Goal: Information Seeking & Learning: Learn about a topic

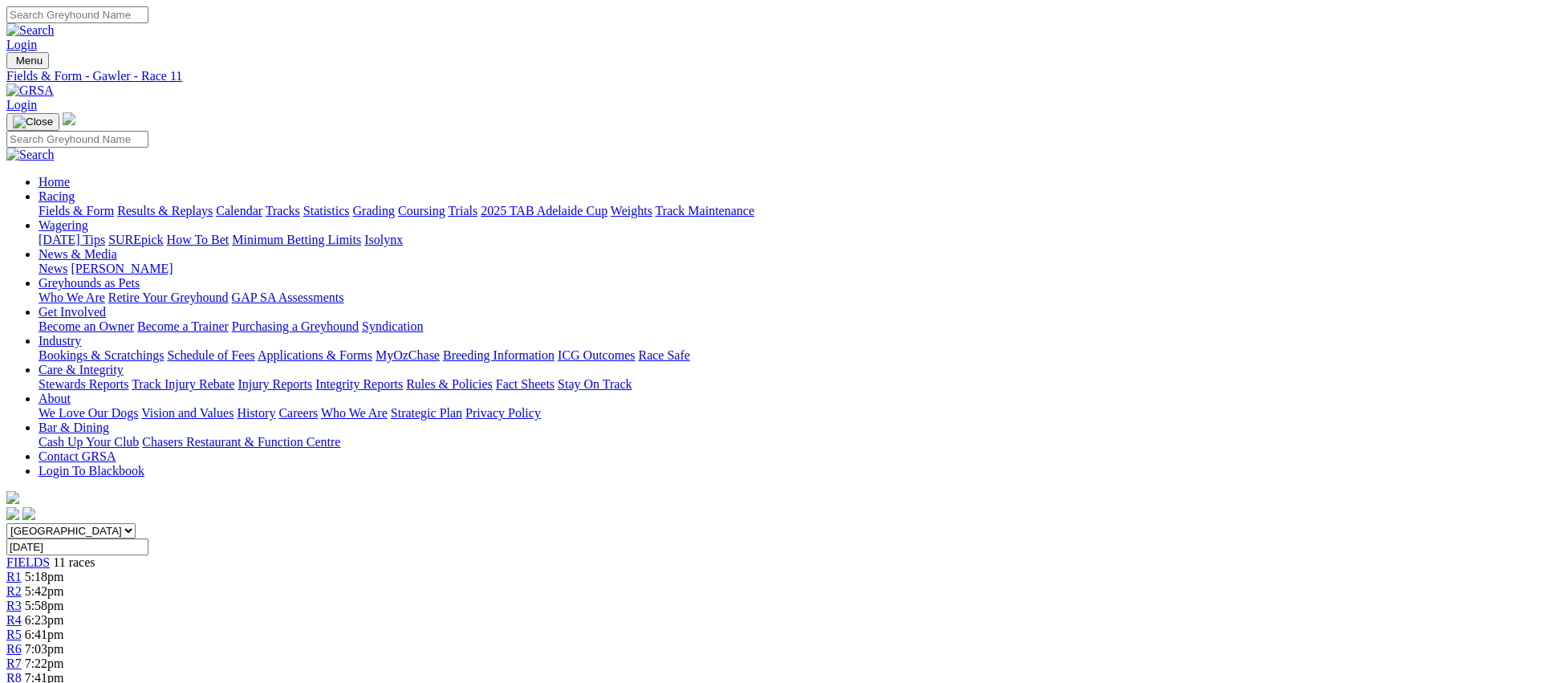
click at [114, 204] on link "Fields & Form" at bounding box center [76, 210] width 75 height 14
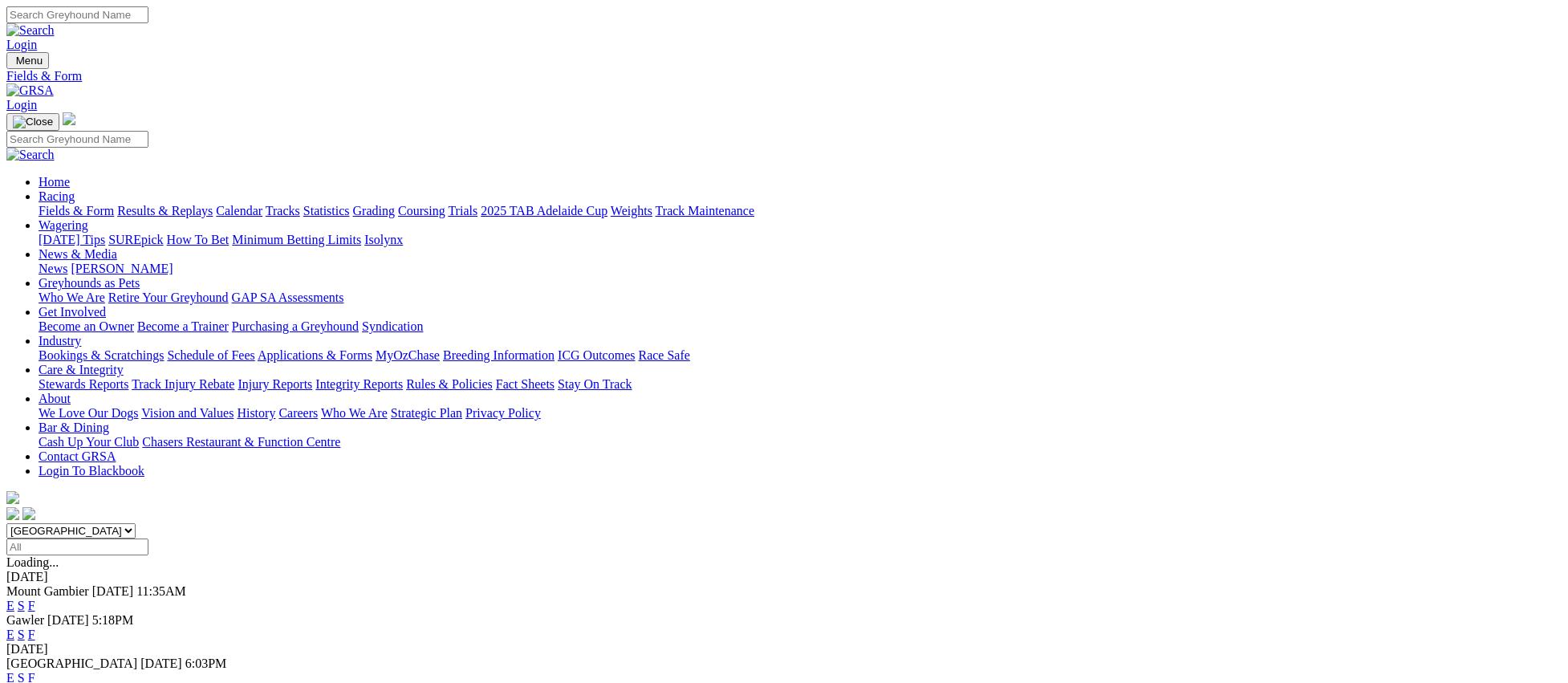
click at [114, 204] on link "Fields & Form" at bounding box center [76, 210] width 75 height 14
click at [15, 671] on link "E" at bounding box center [11, 677] width 8 height 14
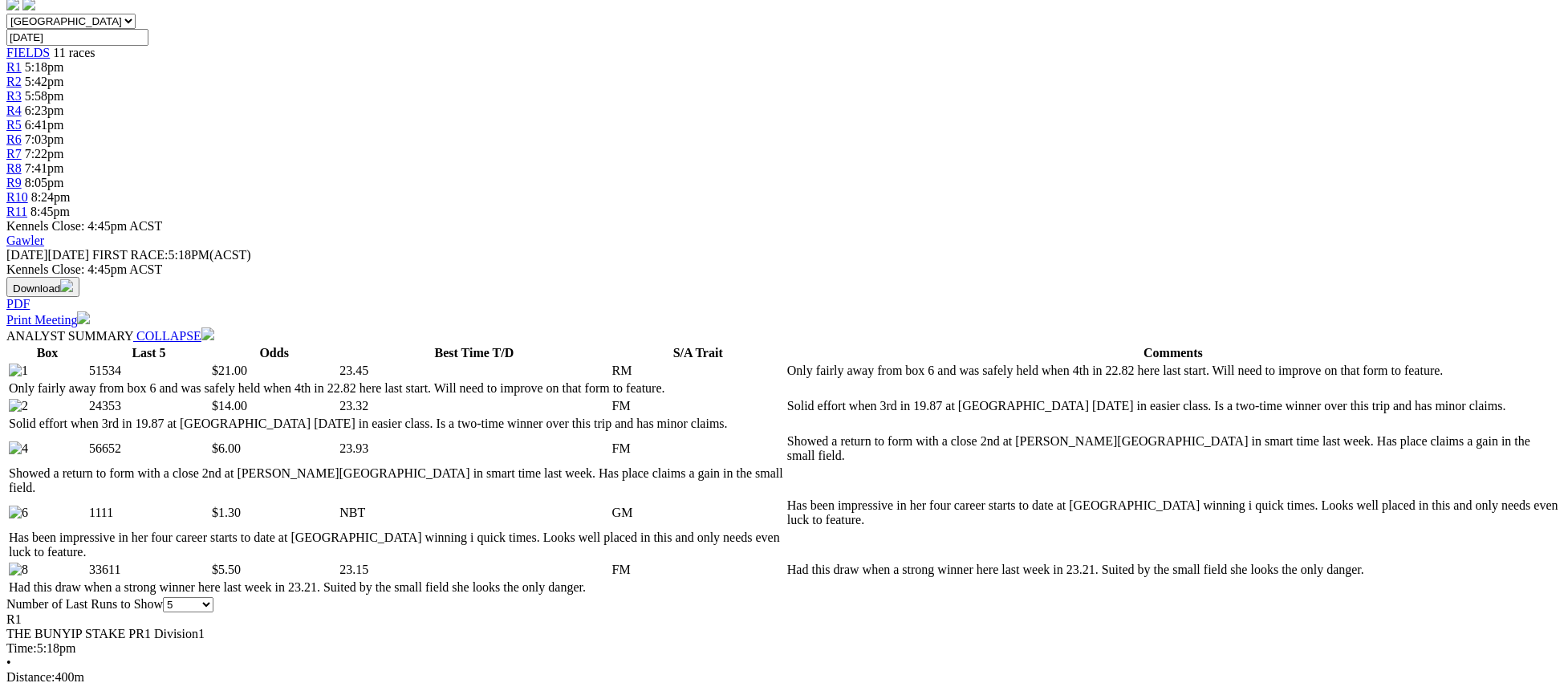
scroll to position [520, 0]
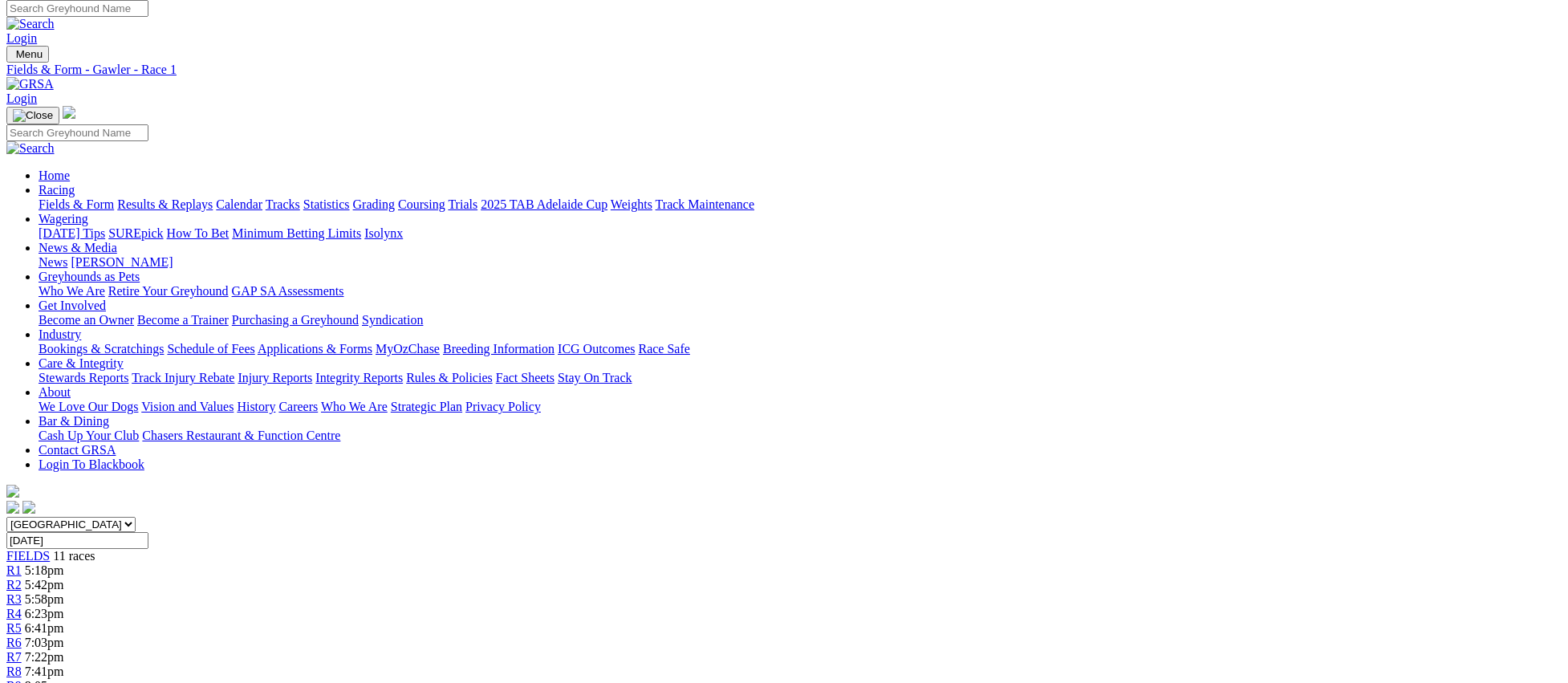
scroll to position [0, 0]
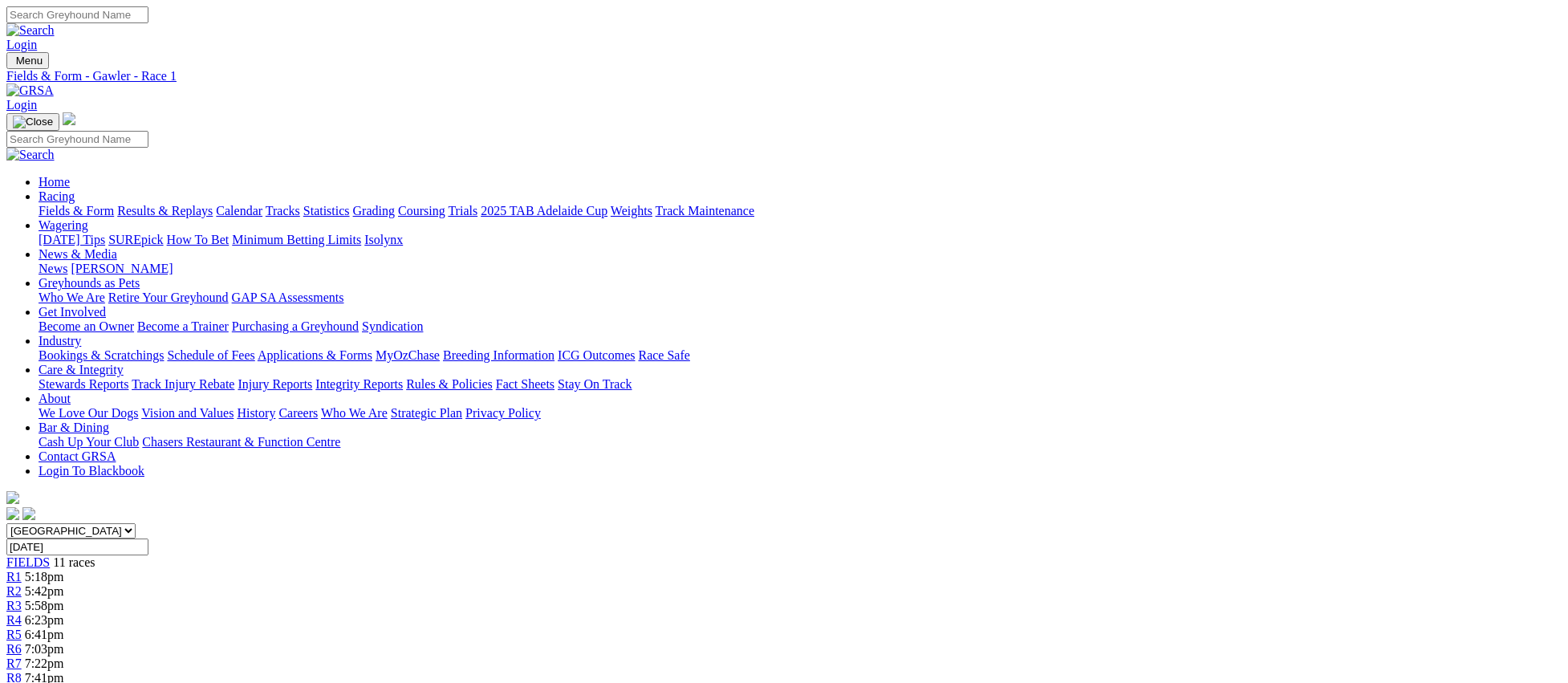
click at [22, 584] on span "R2" at bounding box center [14, 591] width 15 height 14
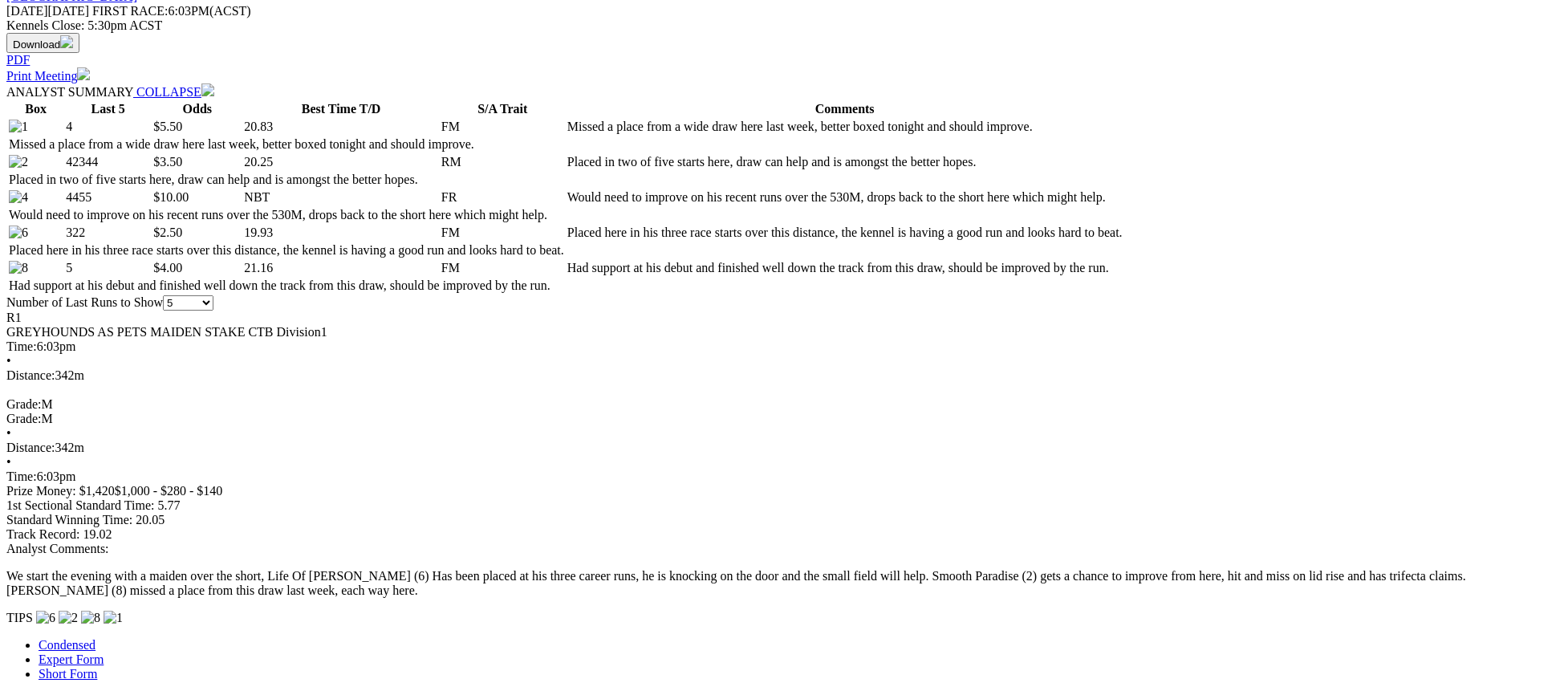
scroll to position [737, 0]
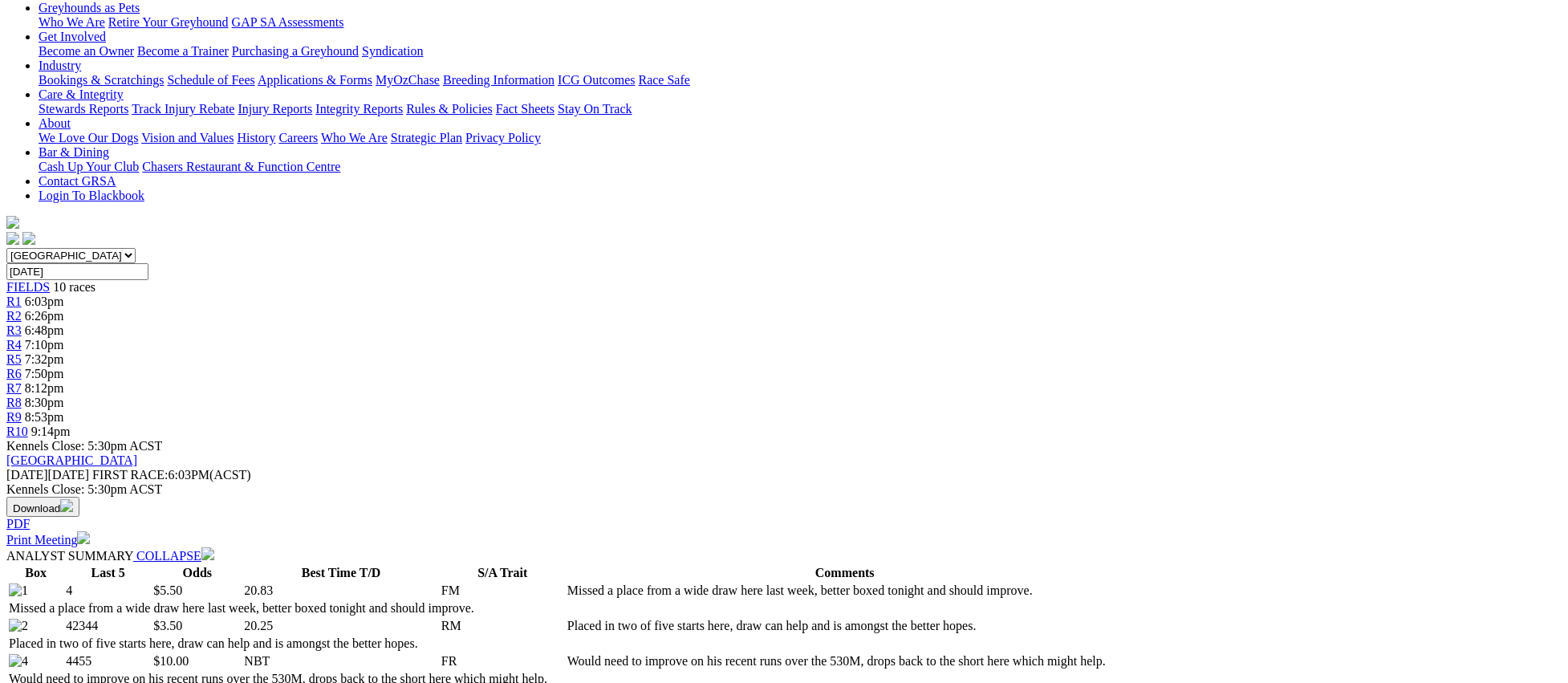
scroll to position [0, 0]
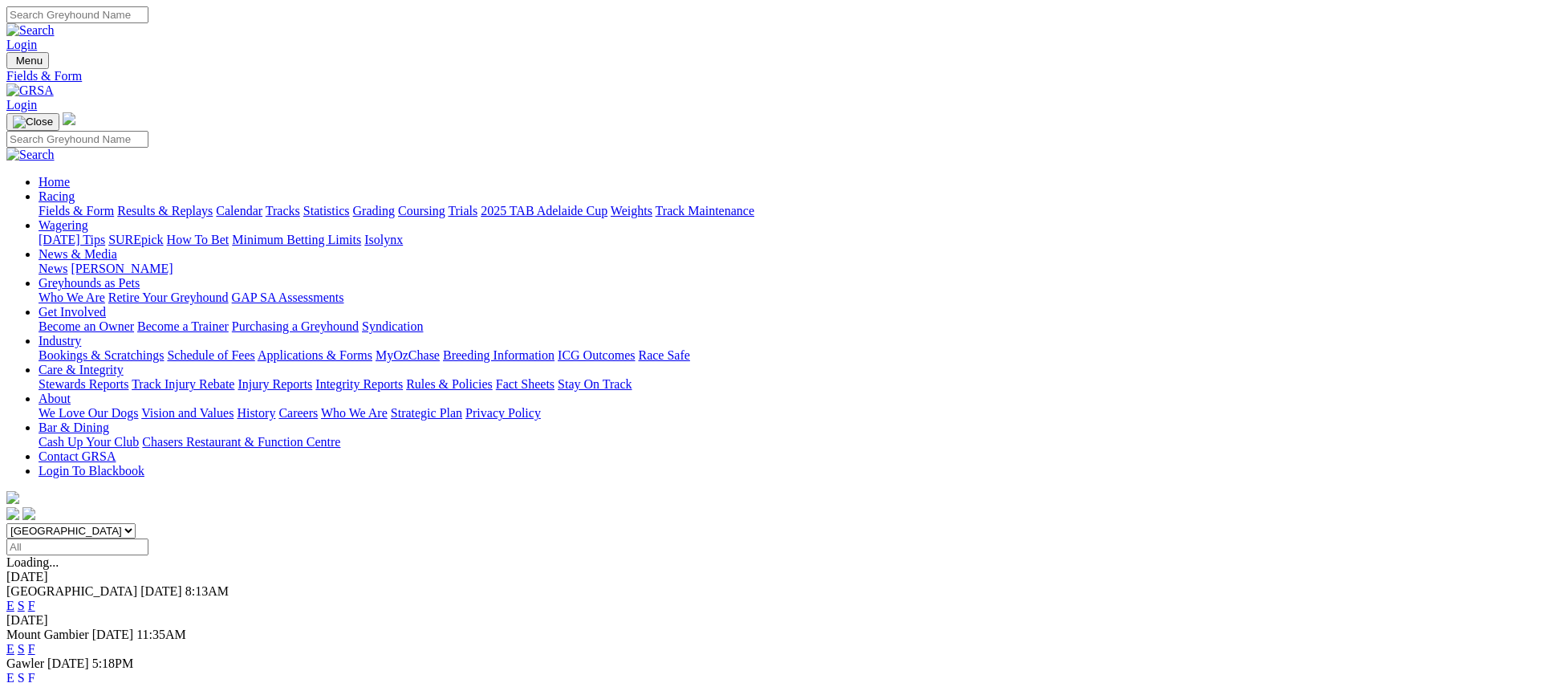
click at [114, 204] on link "Fields & Form" at bounding box center [76, 210] width 75 height 14
click at [136, 524] on select "[GEOGRAPHIC_DATA] [GEOGRAPHIC_DATA] [GEOGRAPHIC_DATA] [GEOGRAPHIC_DATA] [GEOGRA…" at bounding box center [71, 531] width 129 height 15
select select "[GEOGRAPHIC_DATA]"
click at [36, 599] on link "F" at bounding box center [32, 605] width 7 height 14
click at [15, 599] on link "E" at bounding box center [11, 605] width 8 height 14
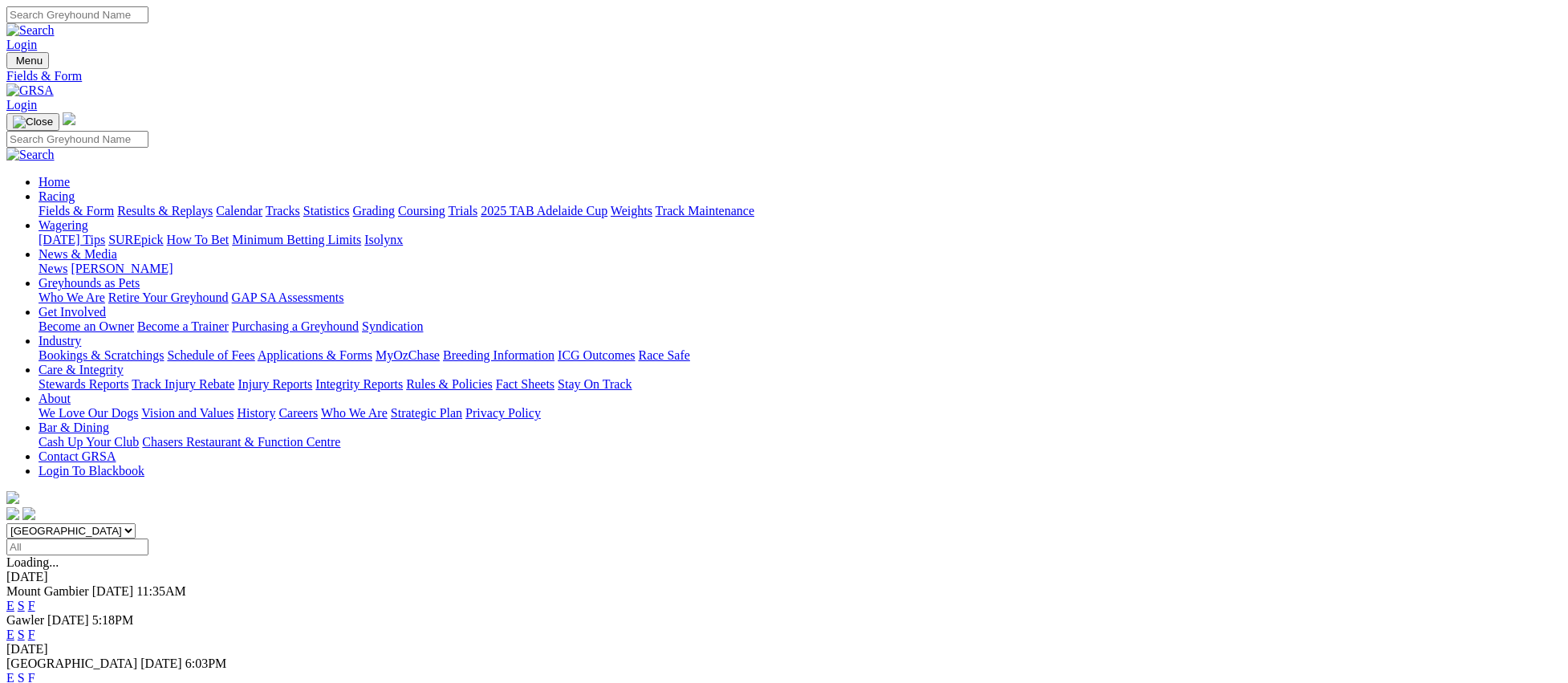
click at [136, 524] on select "[GEOGRAPHIC_DATA] [GEOGRAPHIC_DATA] [GEOGRAPHIC_DATA] [GEOGRAPHIC_DATA] [GEOGRA…" at bounding box center [71, 531] width 129 height 15
select select "[GEOGRAPHIC_DATA]"
click at [15, 628] on link "E" at bounding box center [11, 634] width 8 height 14
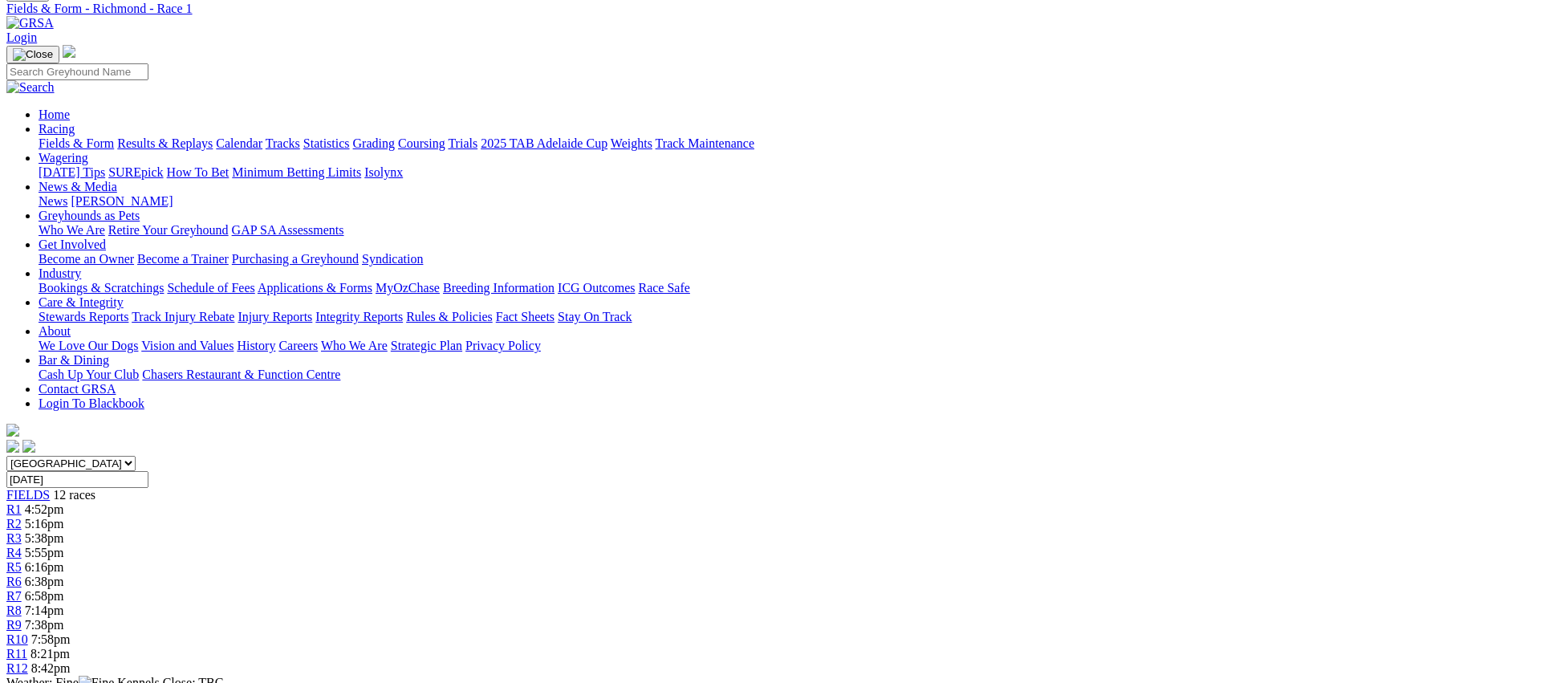
scroll to position [102, 0]
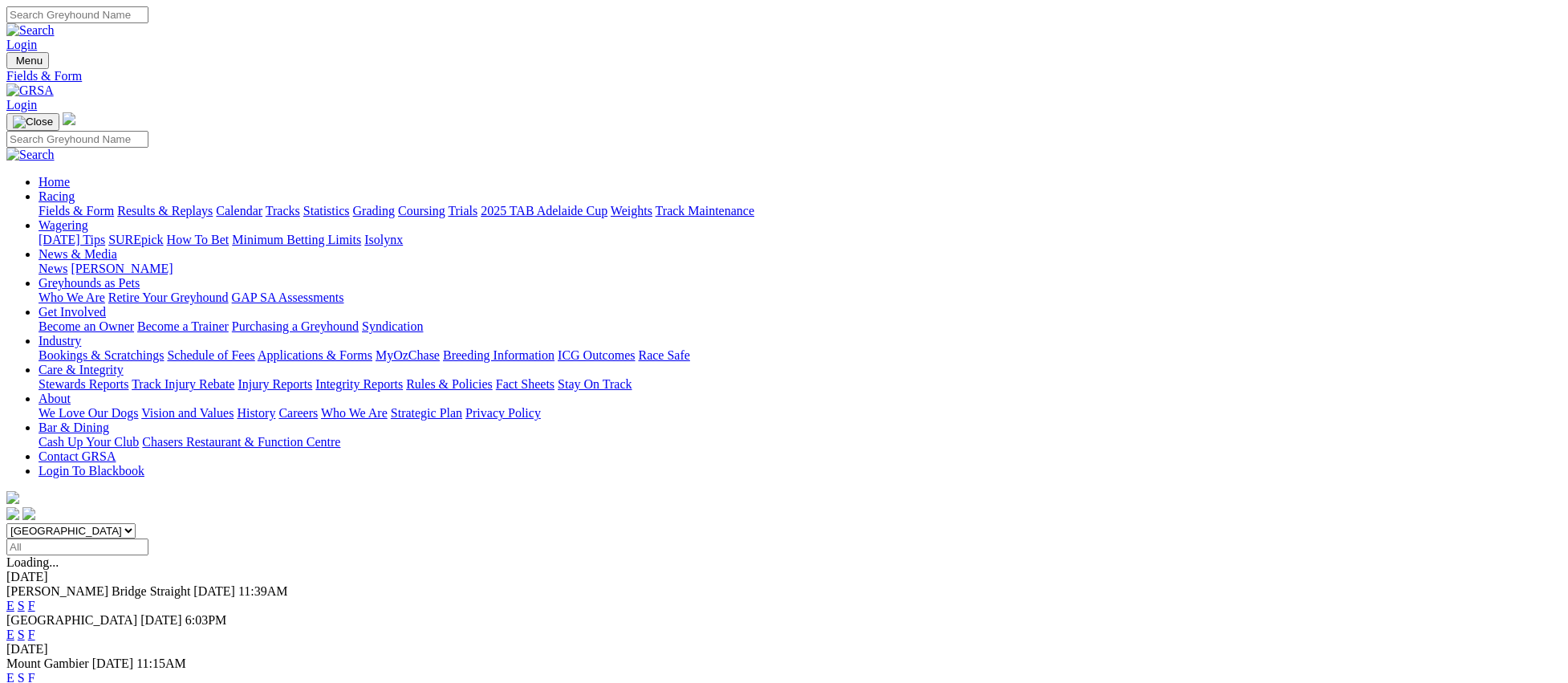
click at [114, 204] on link "Fields & Form" at bounding box center [76, 210] width 75 height 14
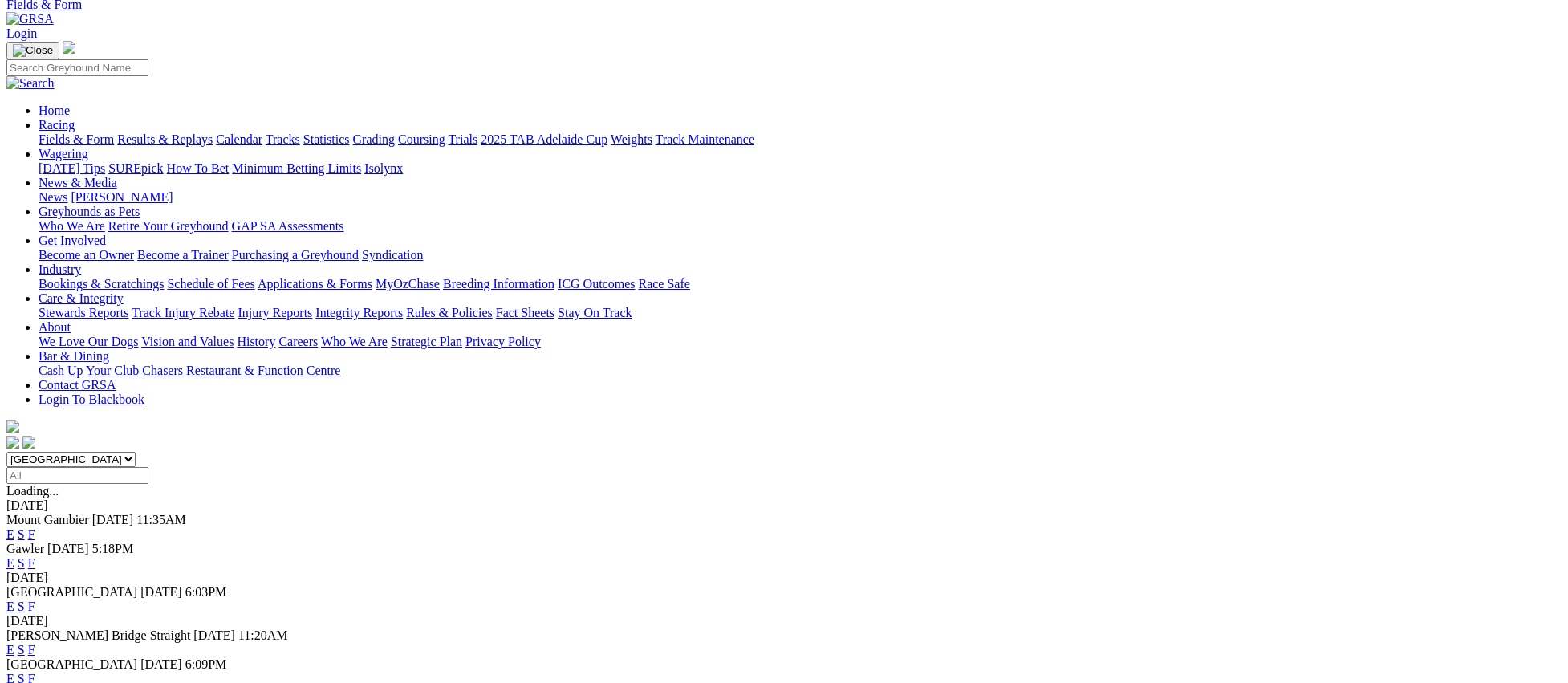
scroll to position [116, 0]
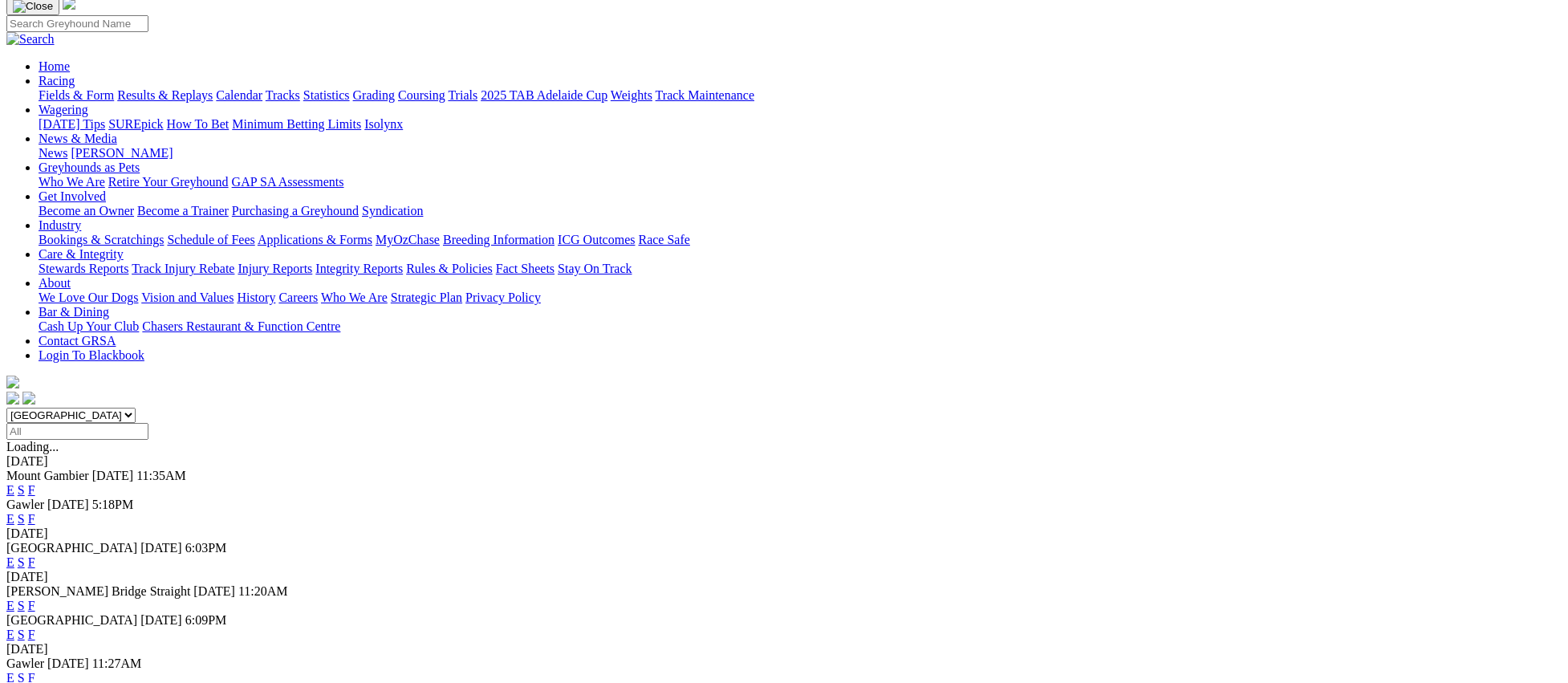
click at [136, 408] on select "[GEOGRAPHIC_DATA] [GEOGRAPHIC_DATA] [GEOGRAPHIC_DATA] [GEOGRAPHIC_DATA] [GEOGRA…" at bounding box center [71, 415] width 129 height 15
select select "NT"
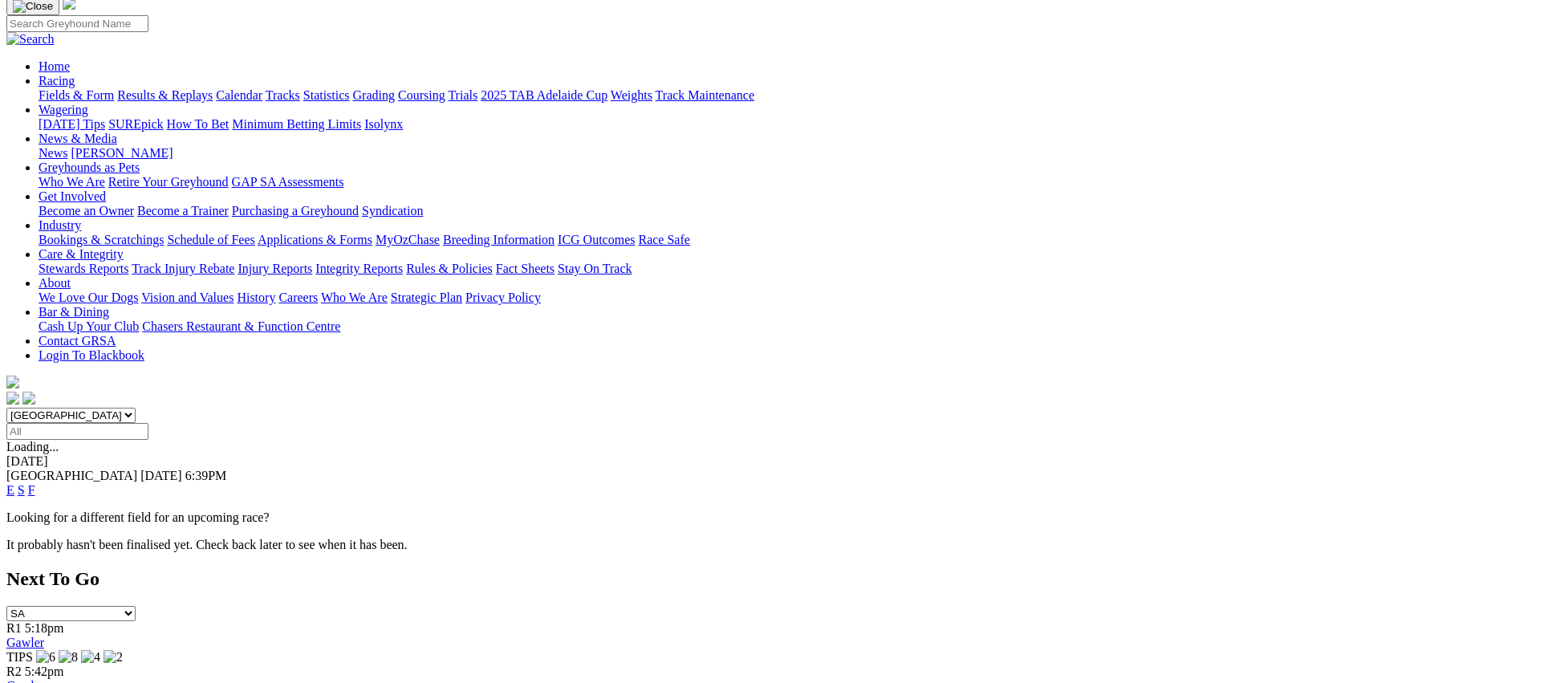
click at [15, 483] on link "E" at bounding box center [11, 490] width 8 height 14
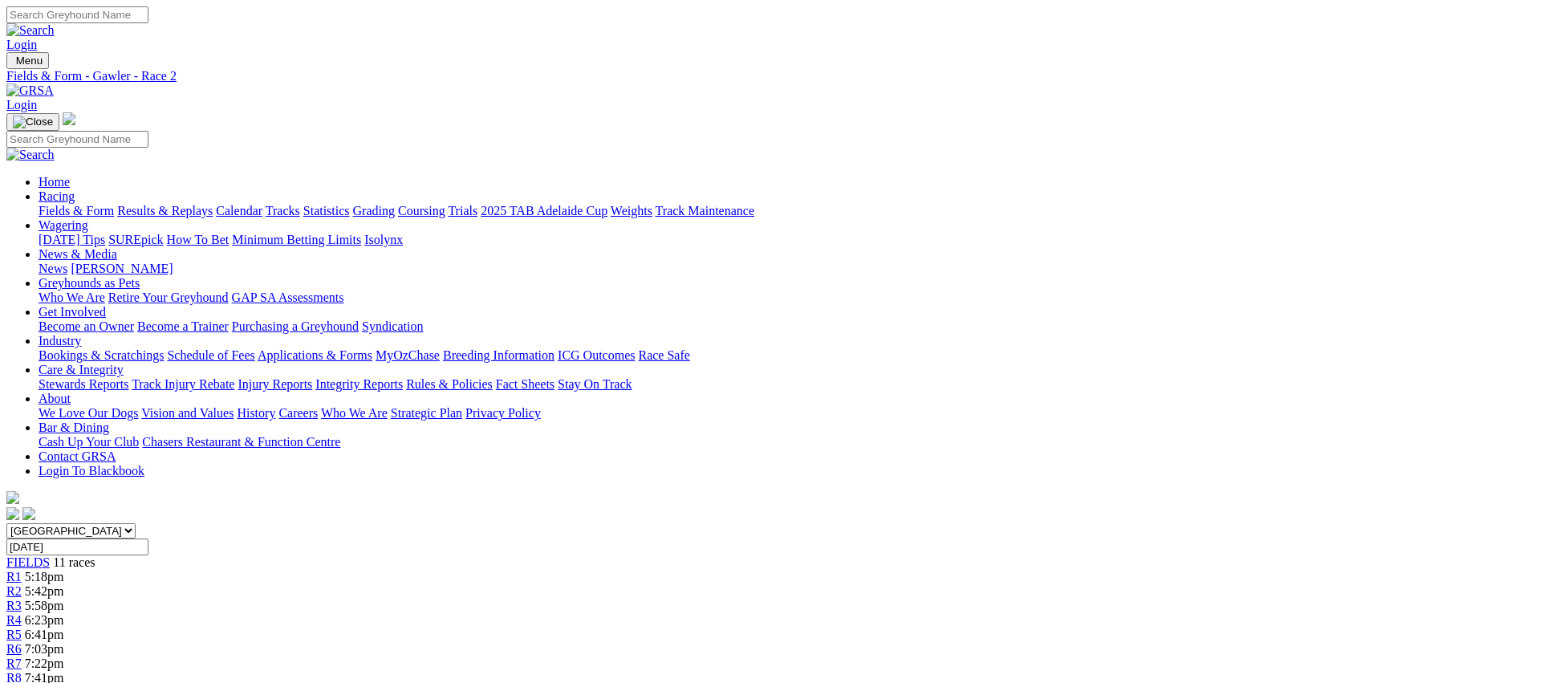
scroll to position [740, 0]
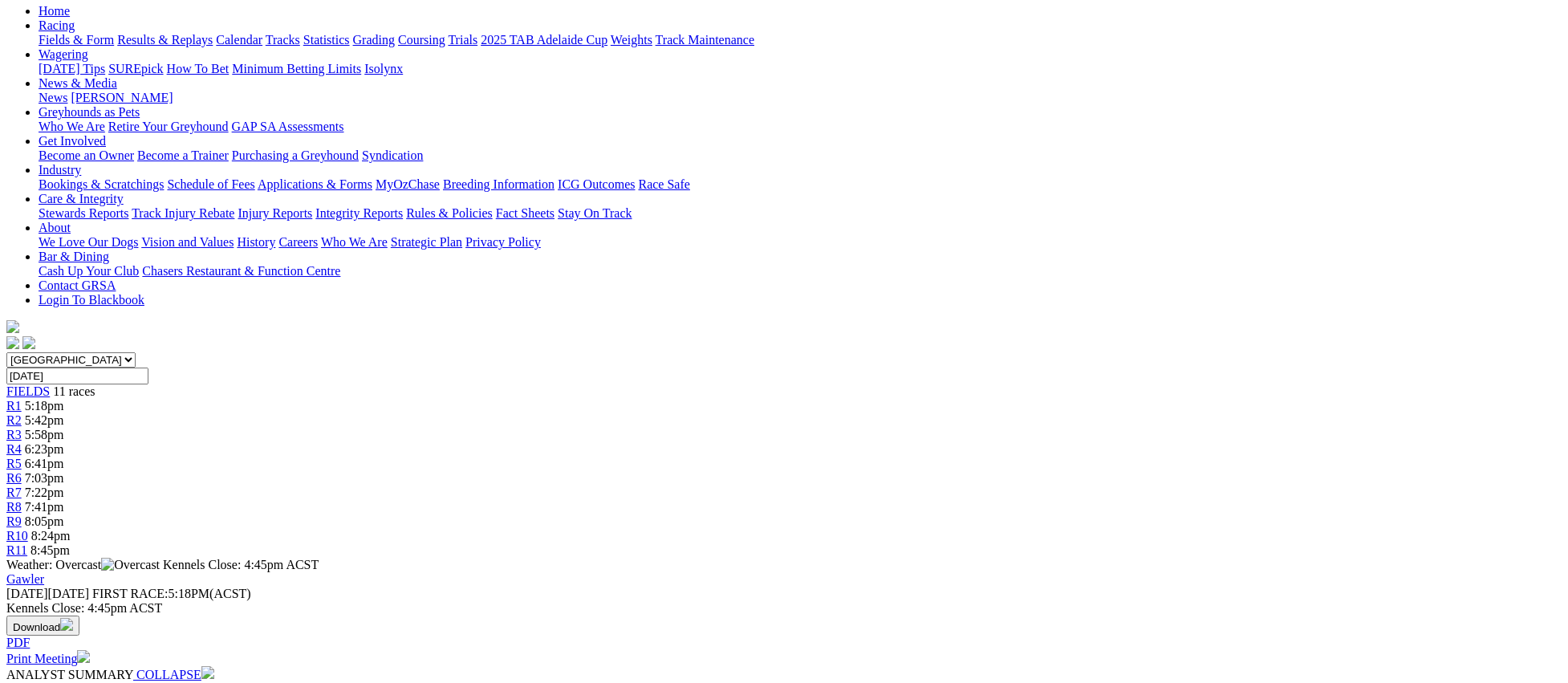
scroll to position [0, 0]
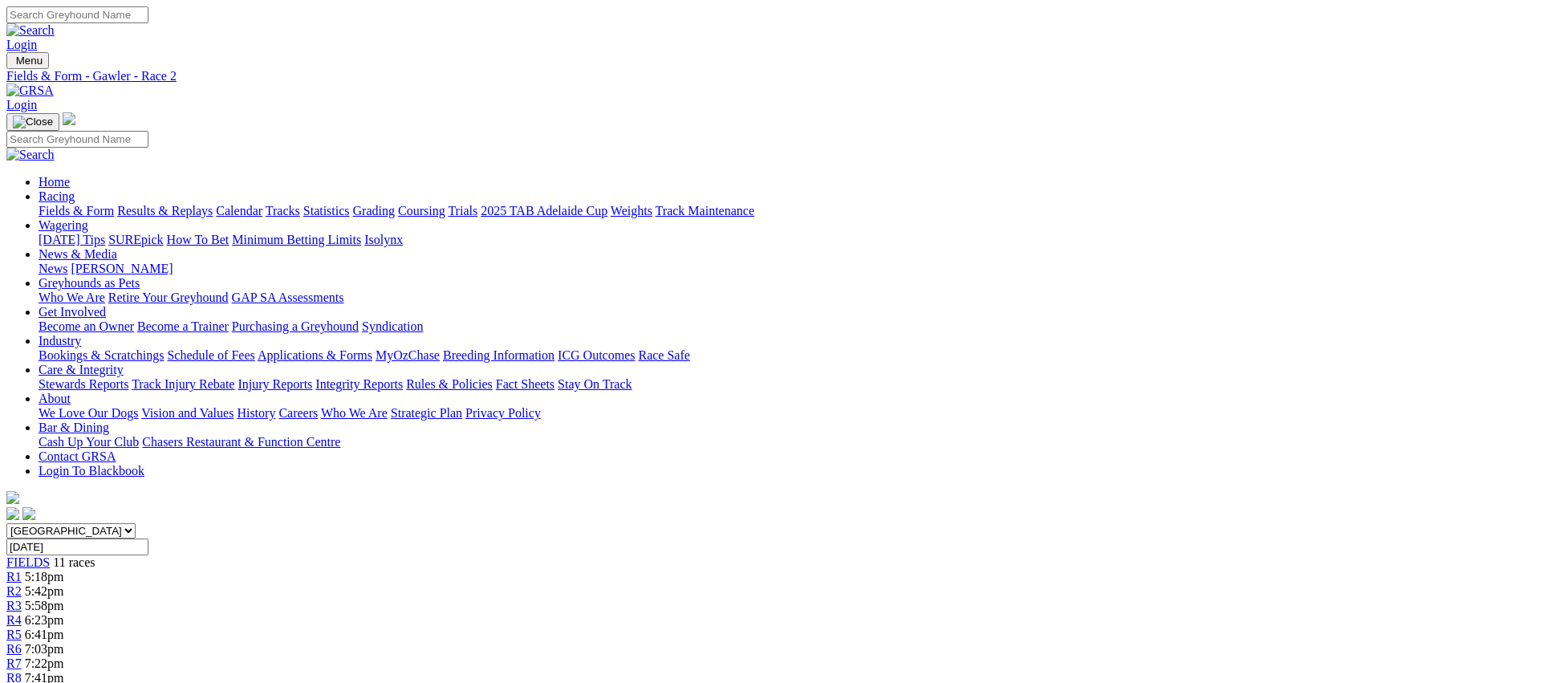
click at [22, 599] on span "R3" at bounding box center [14, 605] width 15 height 14
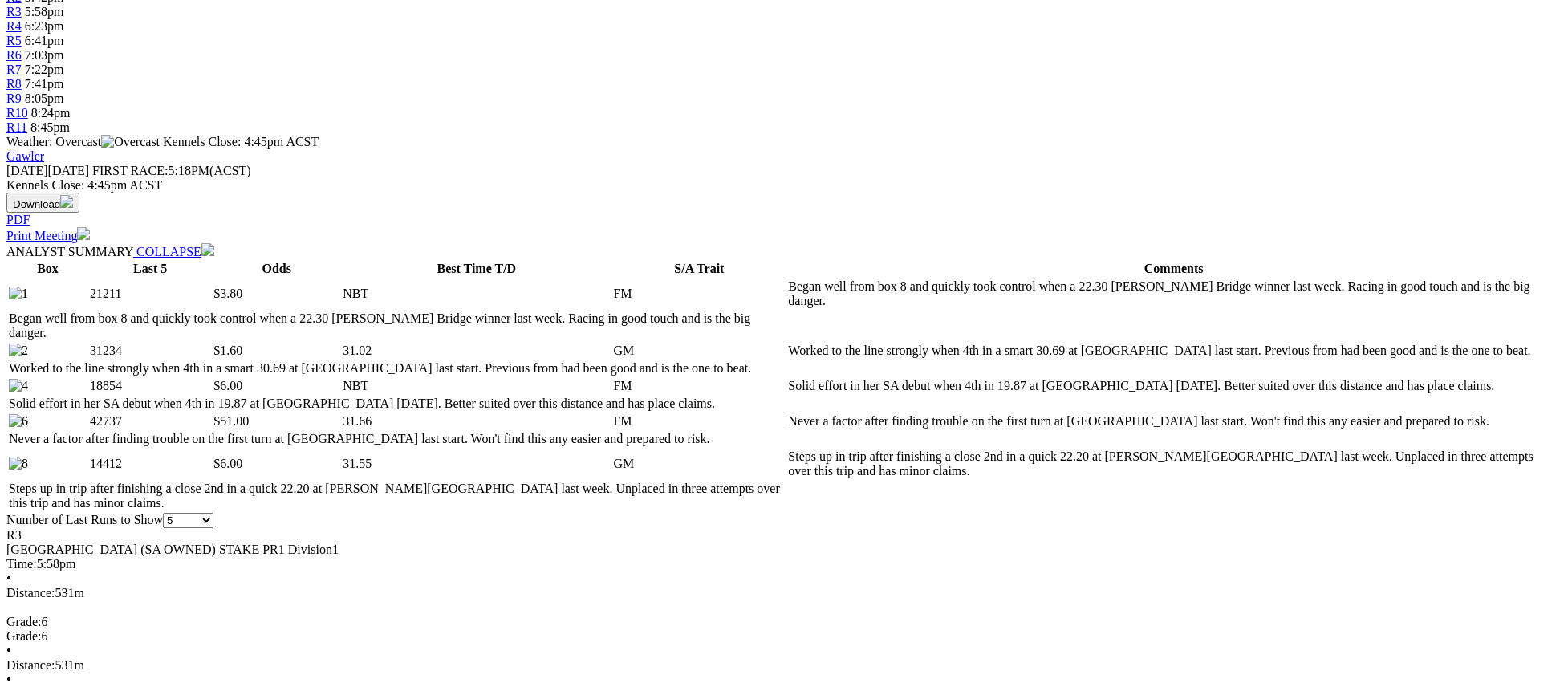
scroll to position [598, 0]
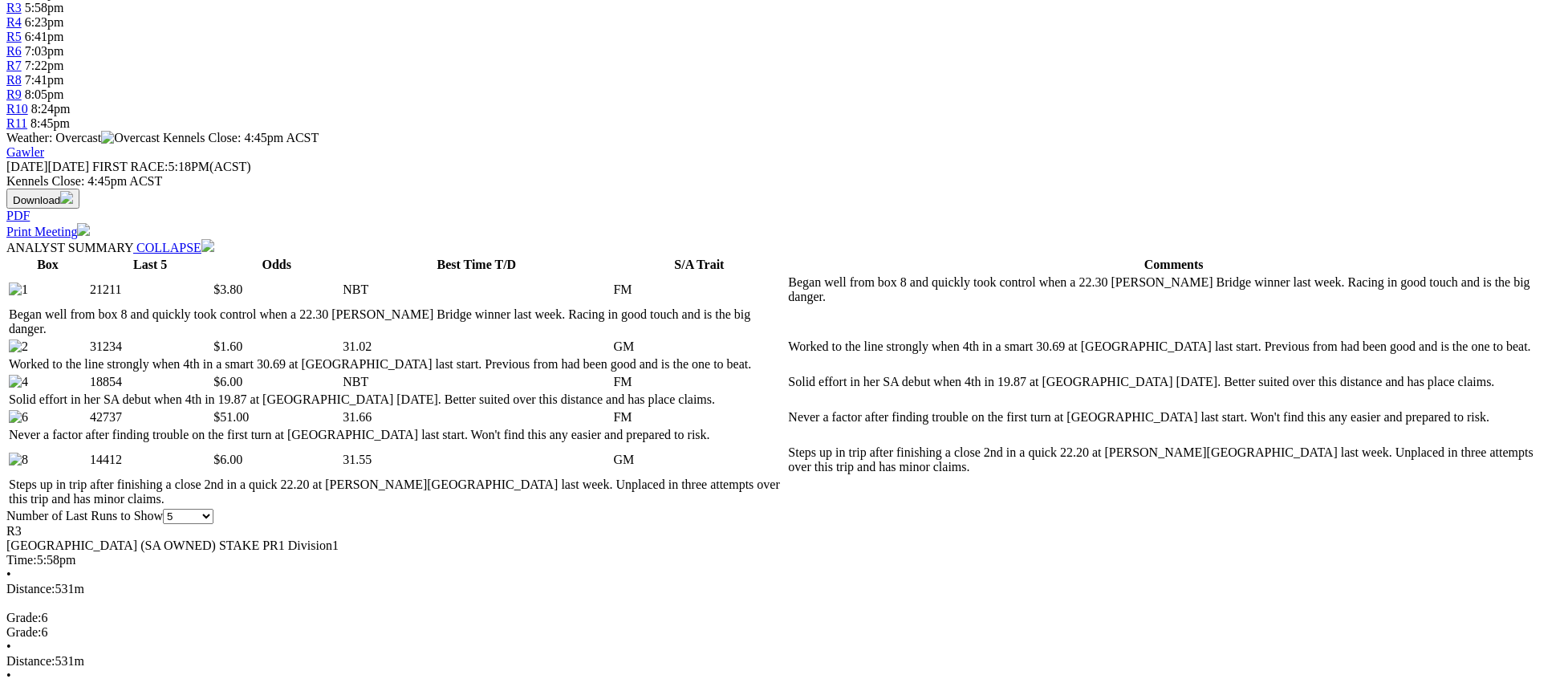
drag, startPoint x: 1298, startPoint y: 643, endPoint x: 1299, endPoint y: 549, distance: 94.0
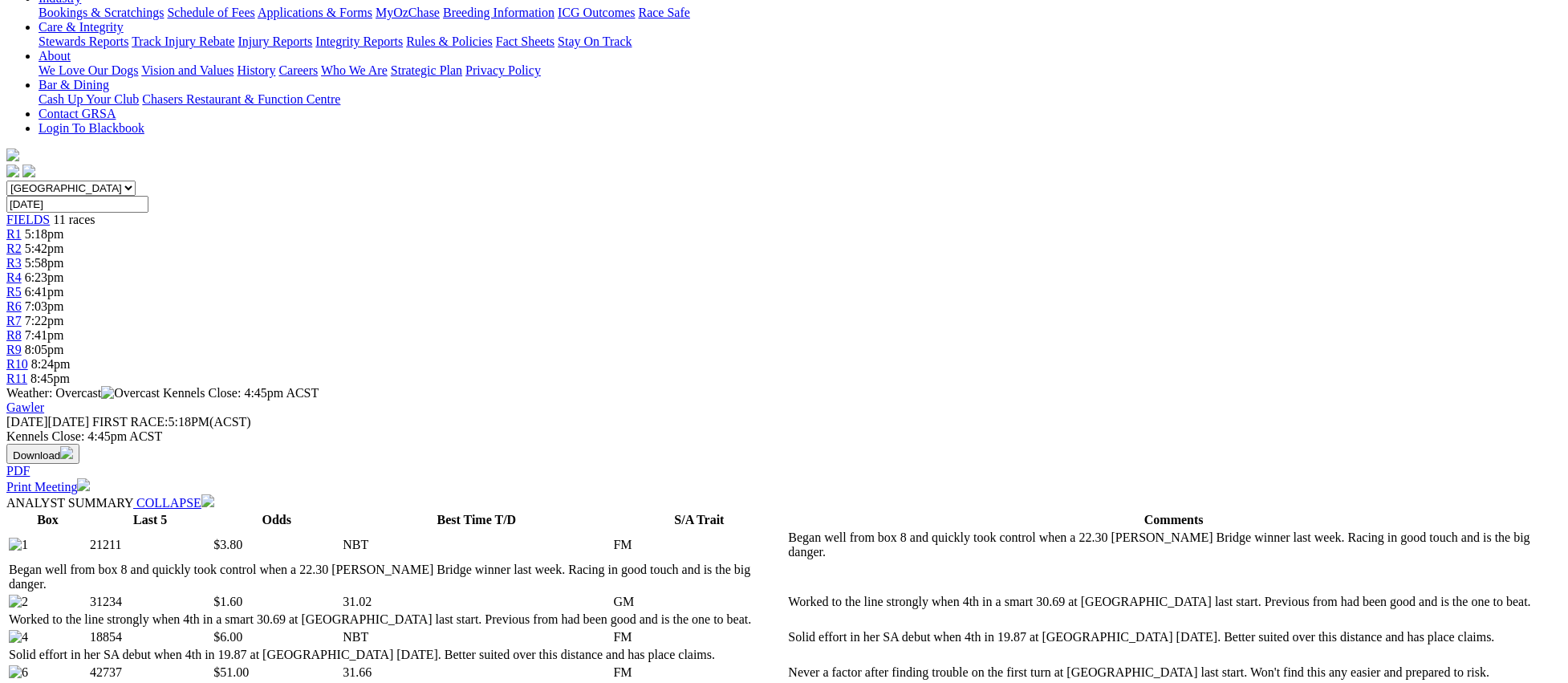
scroll to position [0, 0]
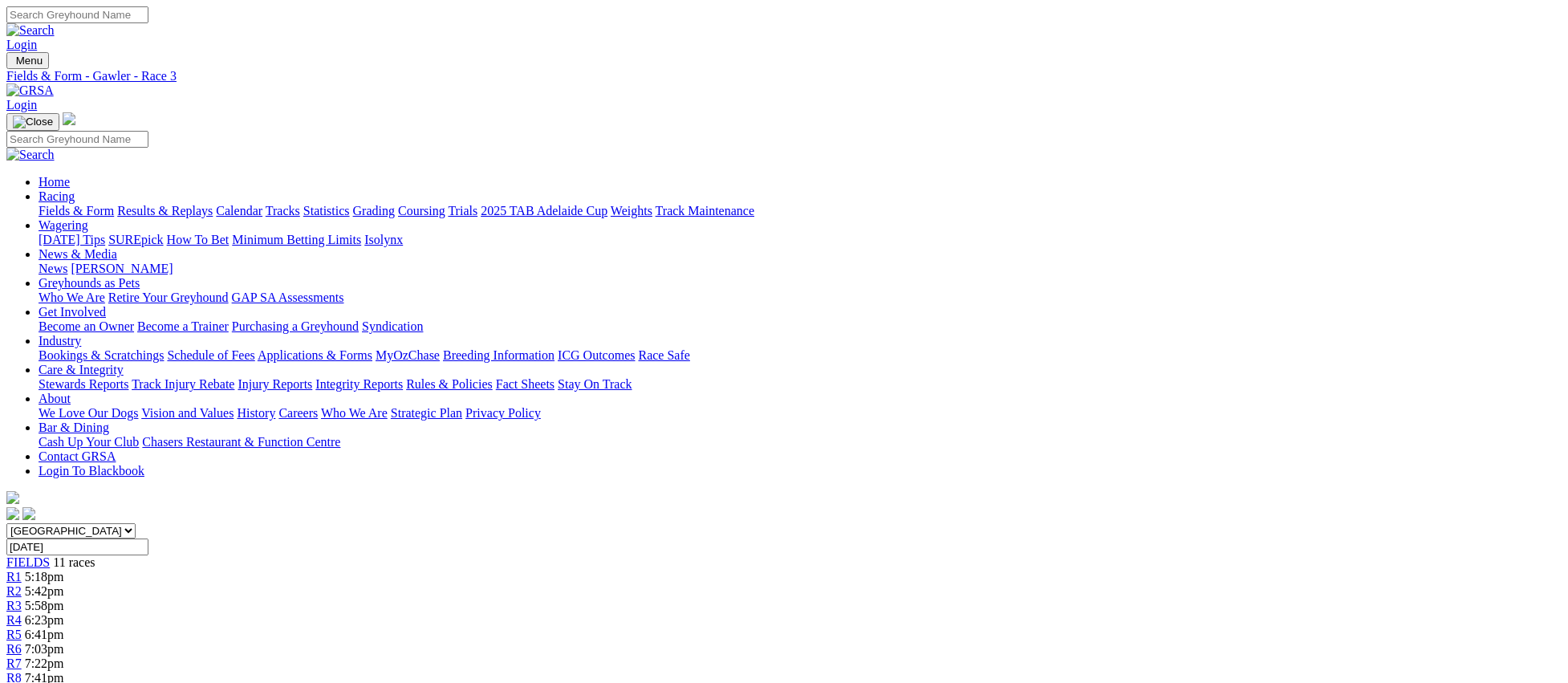
click at [64, 613] on span "6:23pm" at bounding box center [44, 620] width 40 height 14
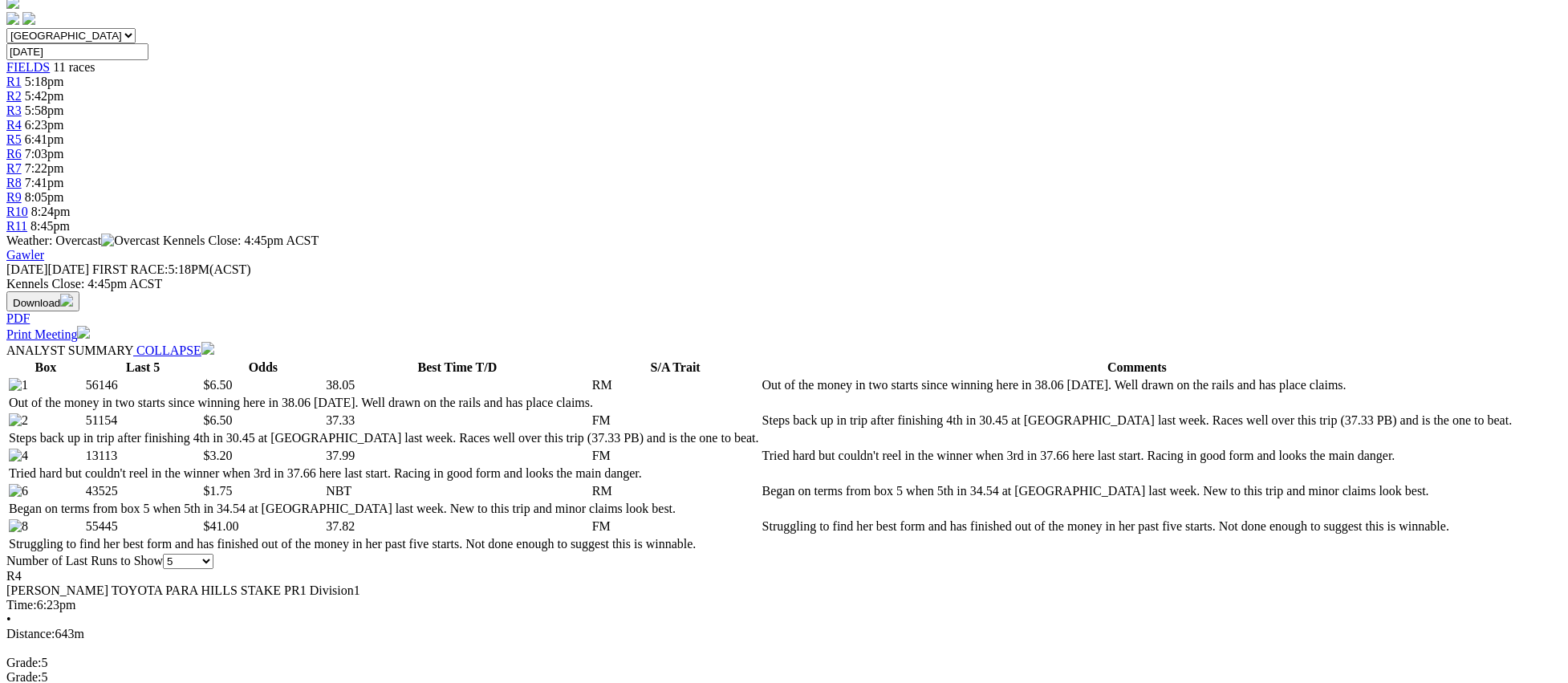
scroll to position [530, 0]
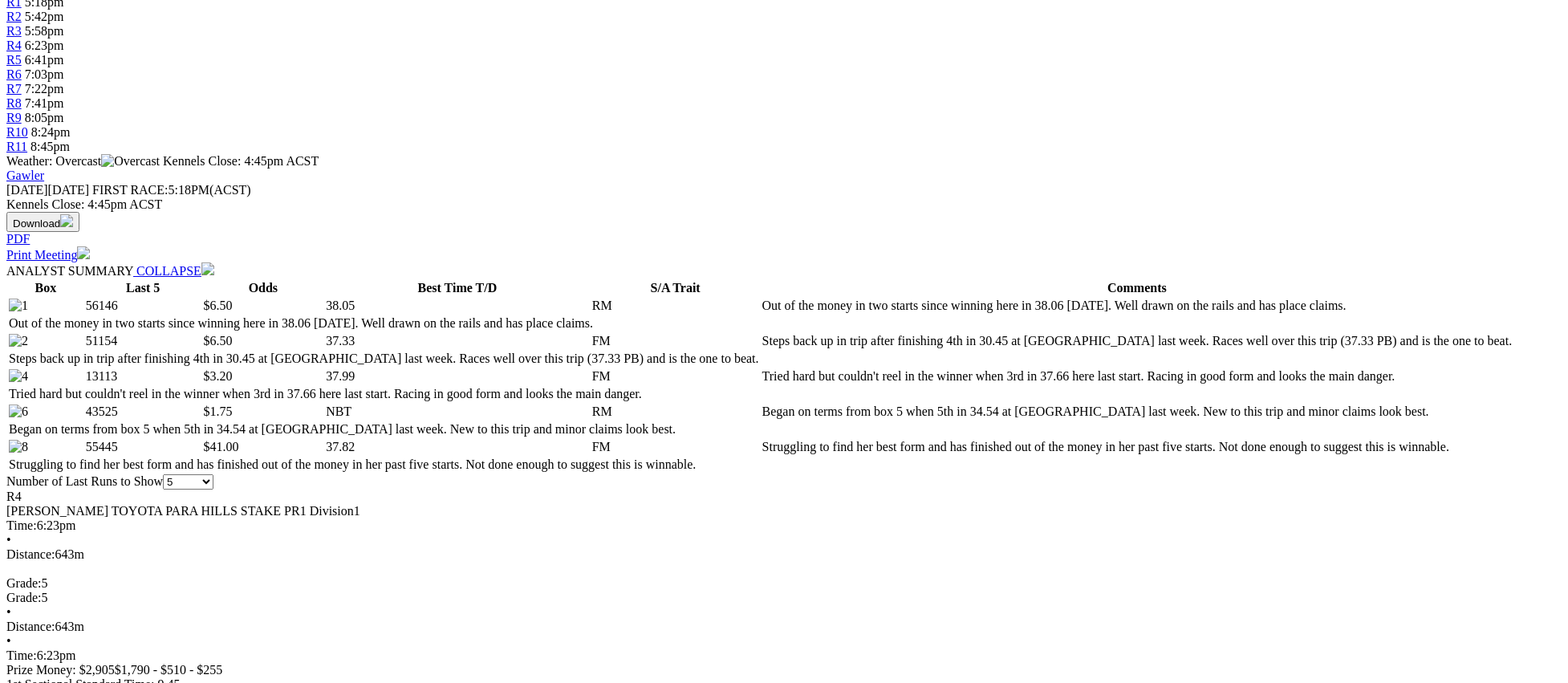
scroll to position [576, 0]
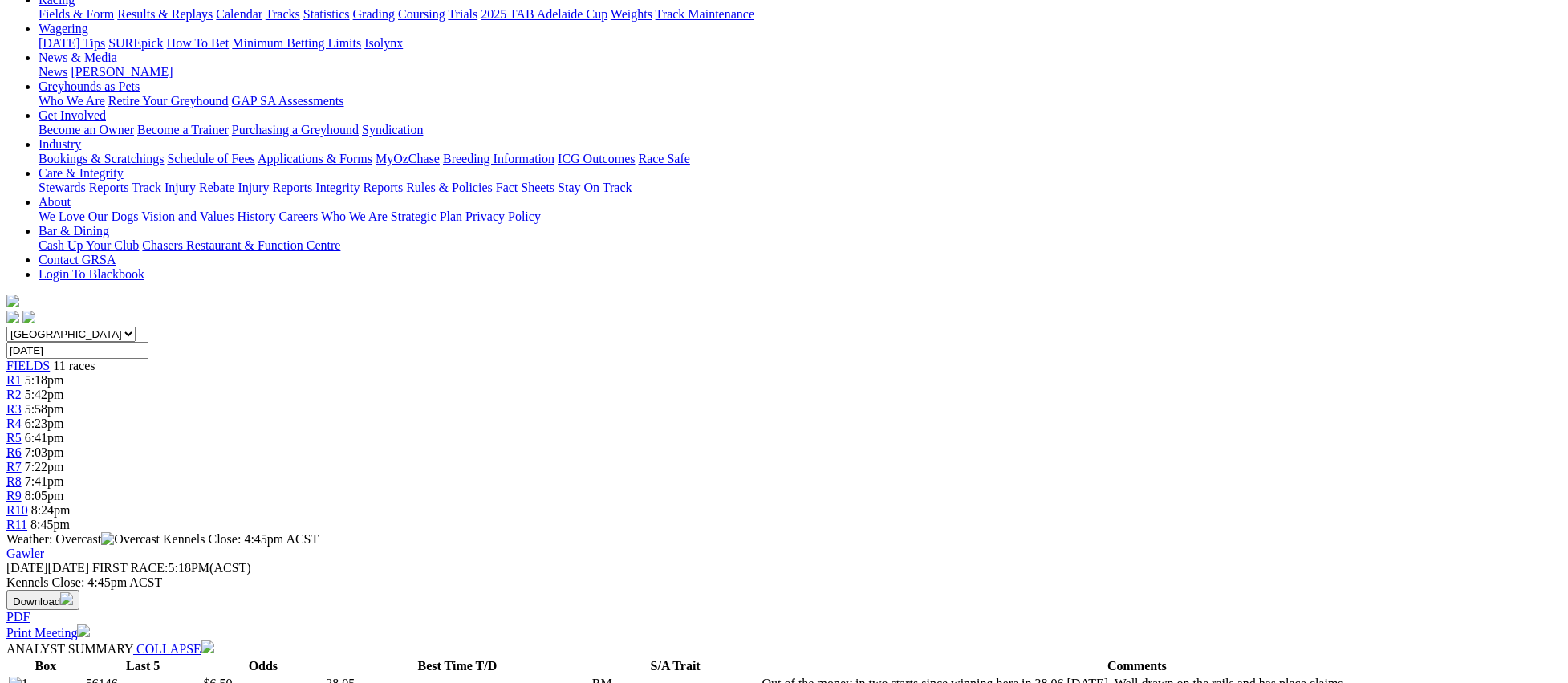
scroll to position [0, 0]
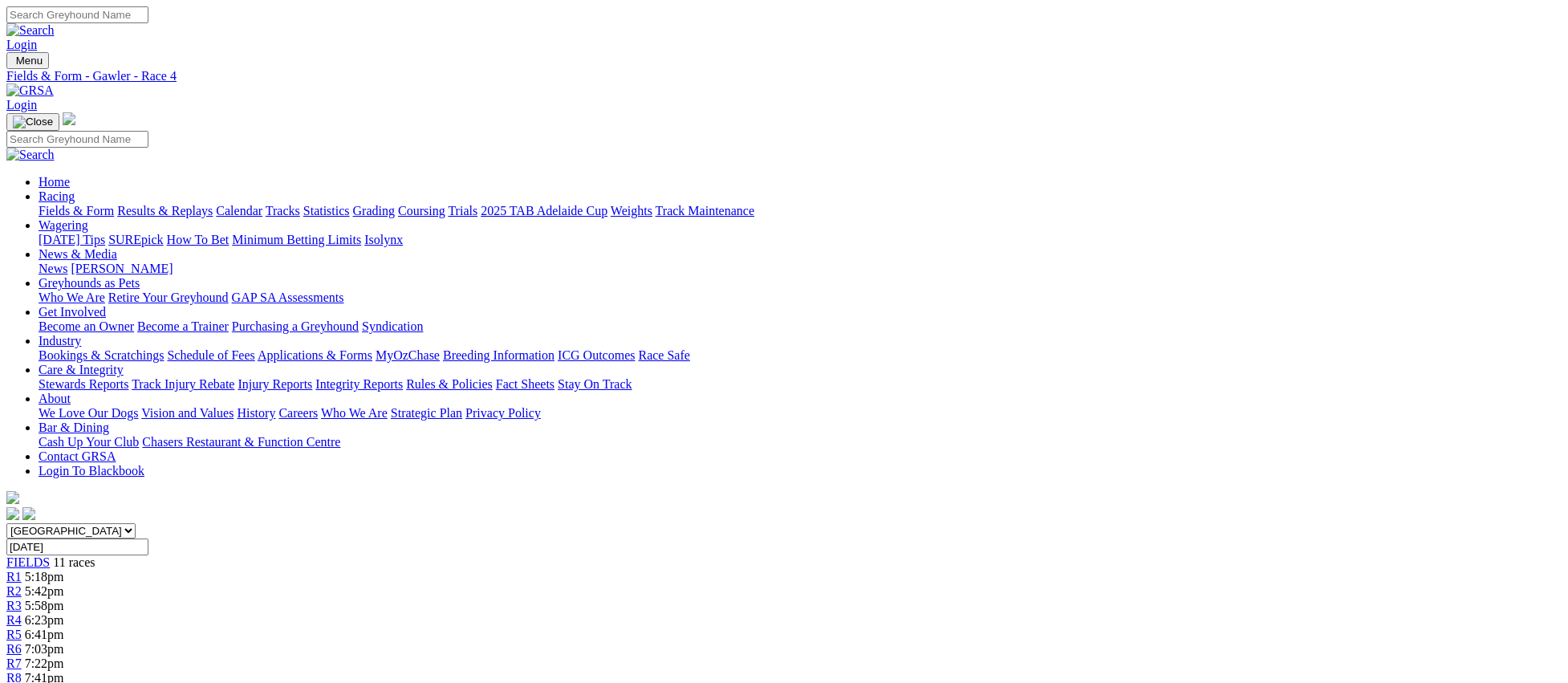
click at [22, 628] on link "R5" at bounding box center [14, 634] width 15 height 14
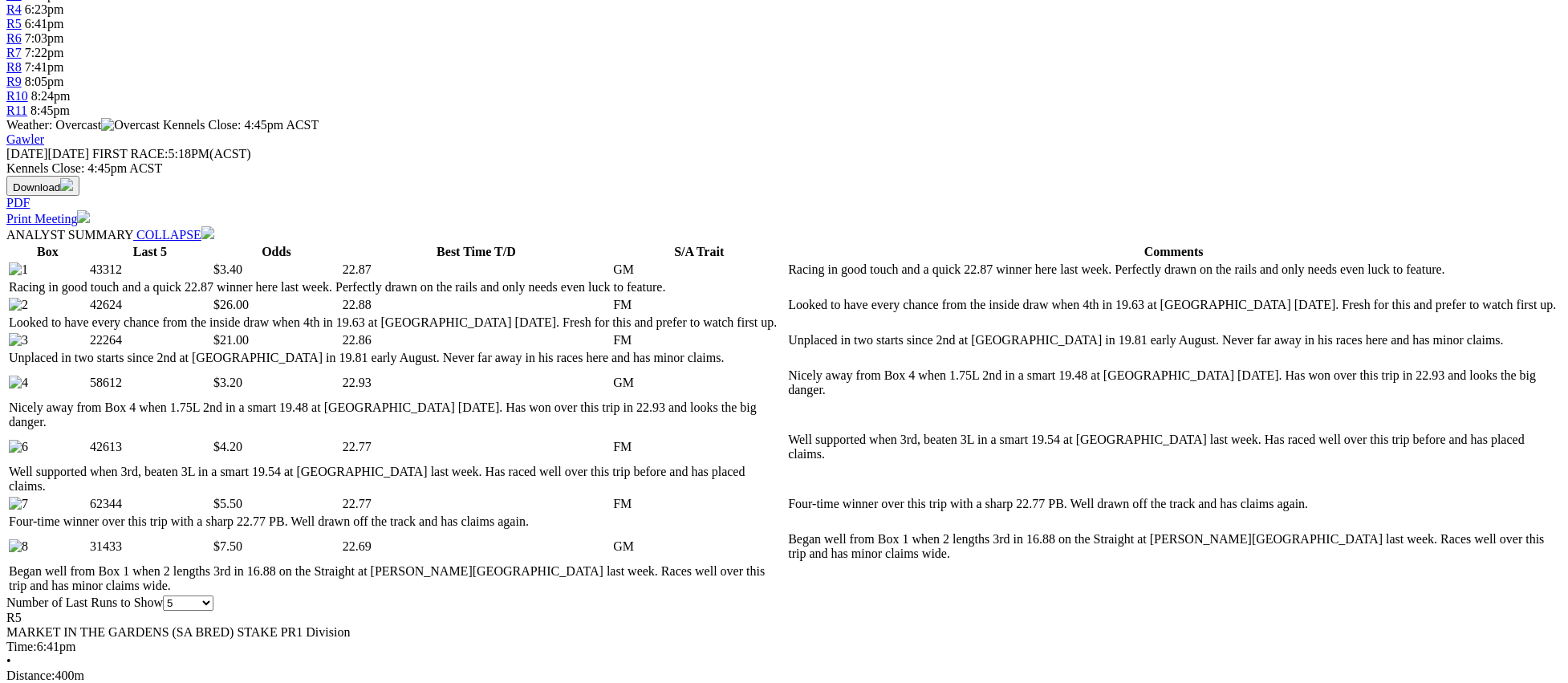
scroll to position [612, 0]
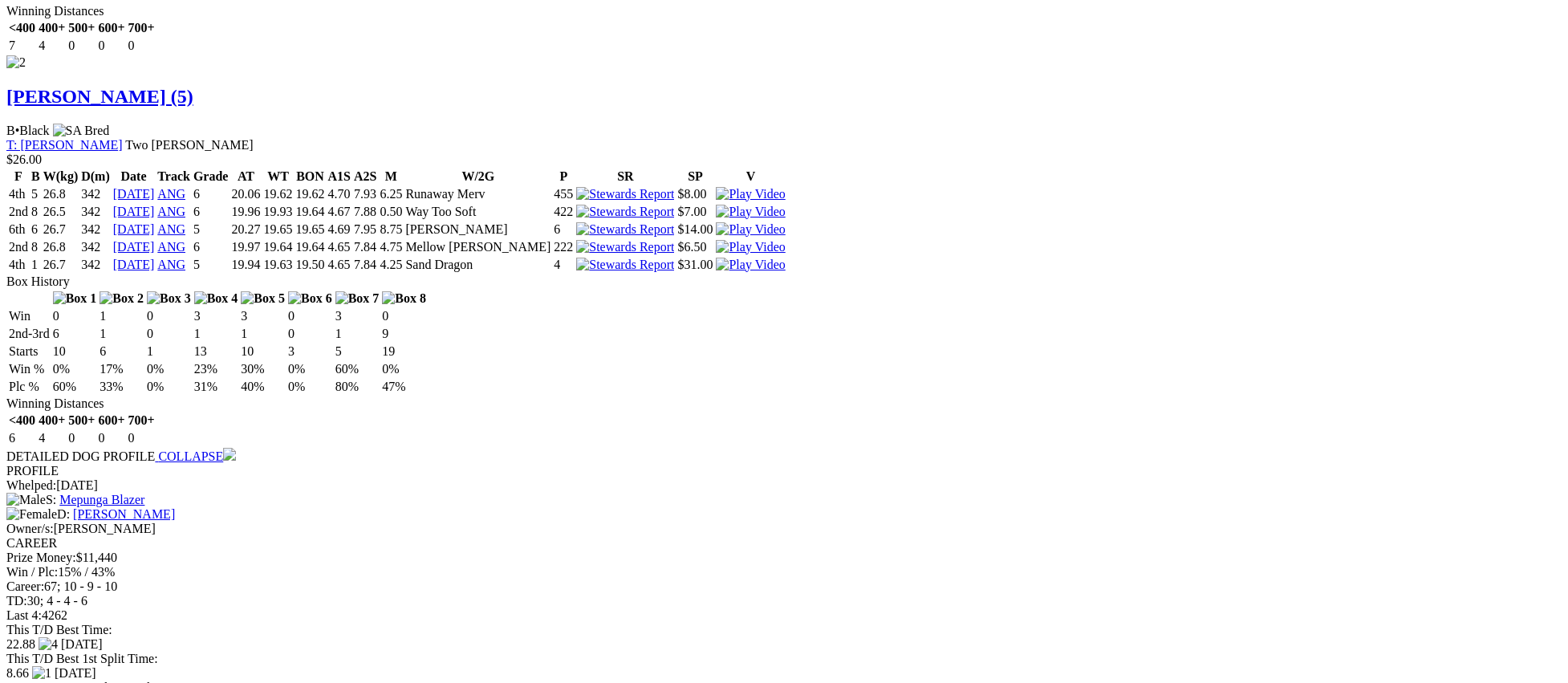
scroll to position [2405, 0]
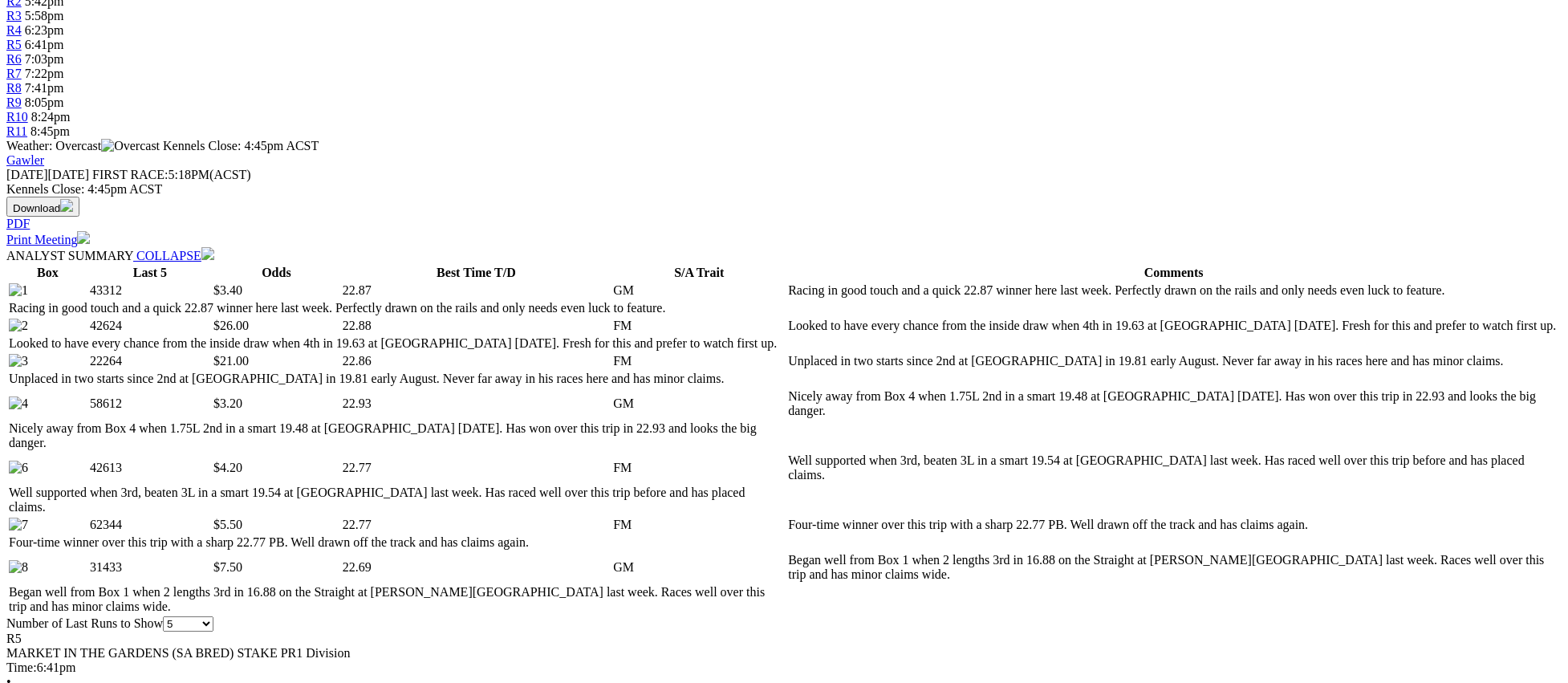
scroll to position [592, 0]
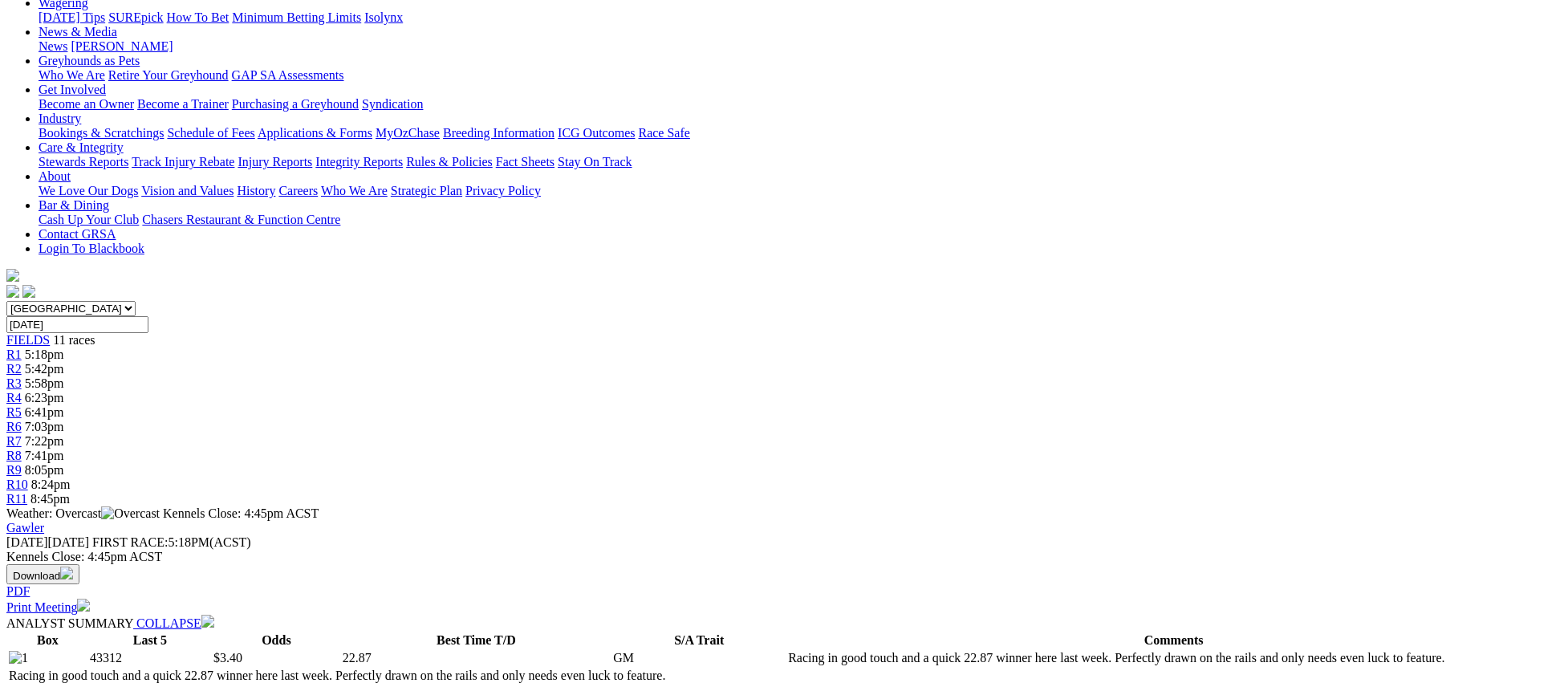
scroll to position [0, 0]
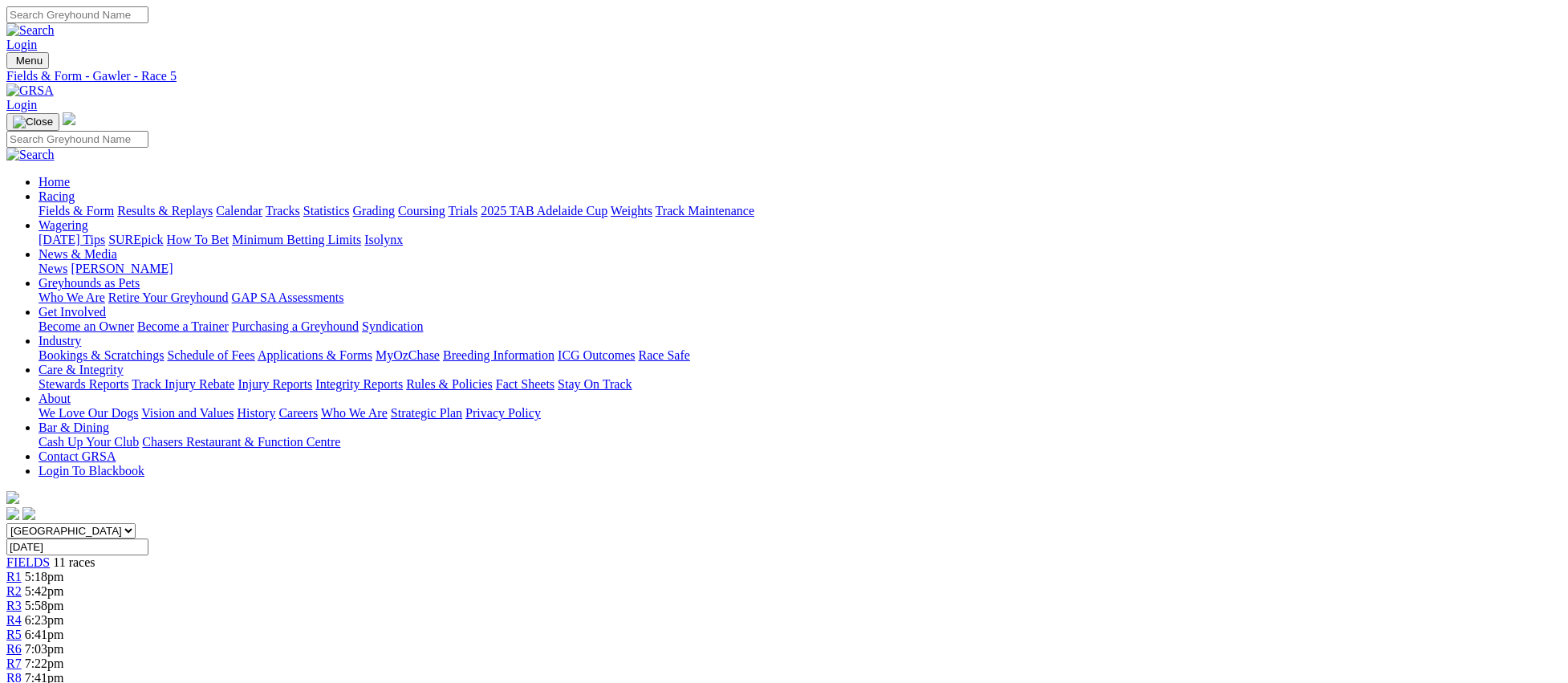
click at [22, 643] on link "R6" at bounding box center [14, 649] width 15 height 14
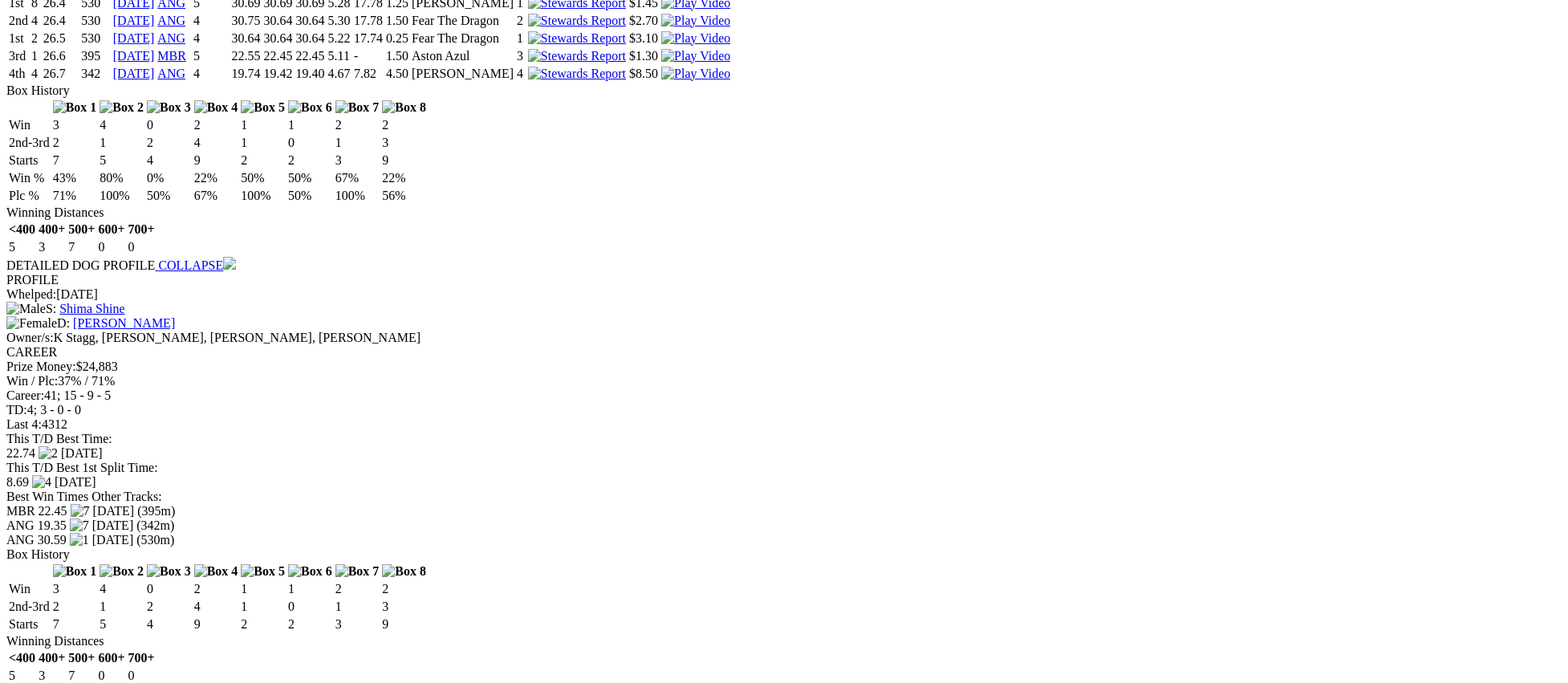
scroll to position [2565, 0]
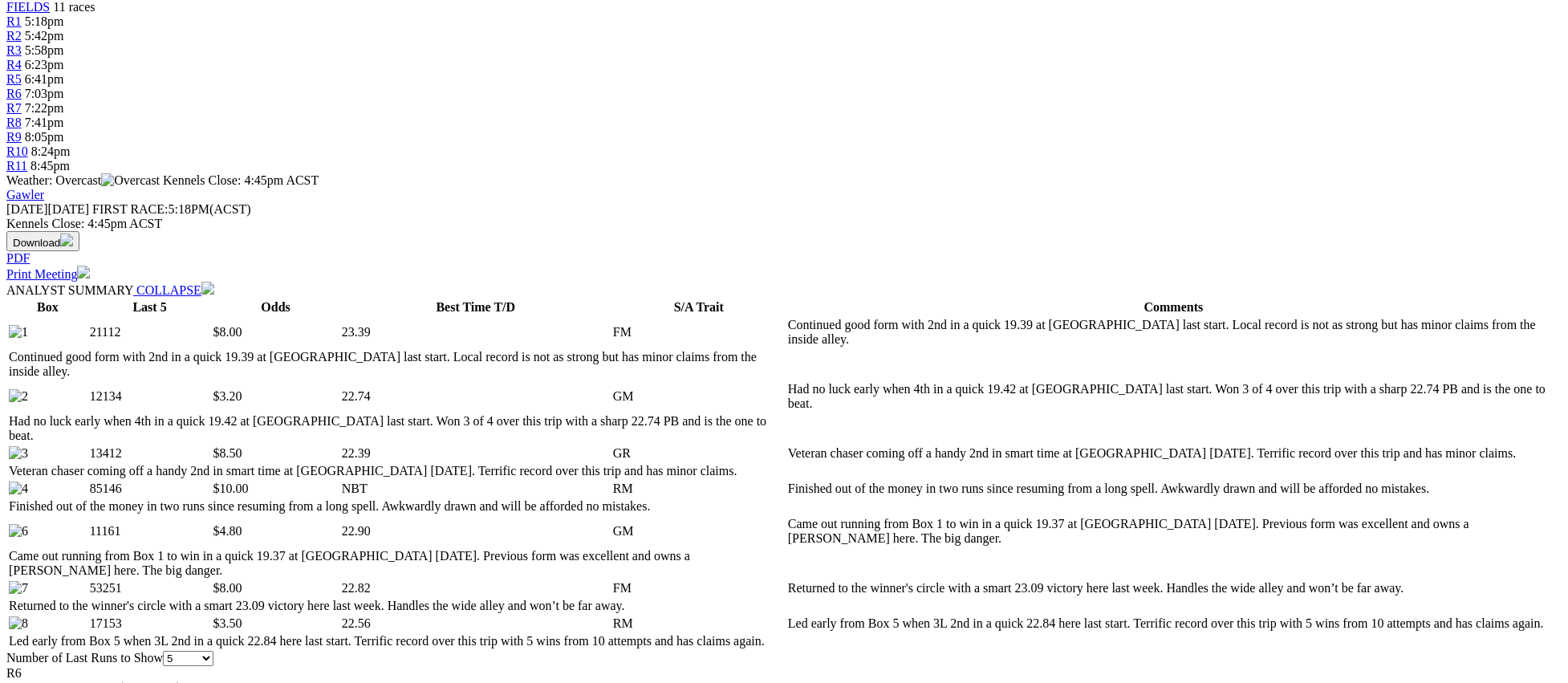
scroll to position [570, 0]
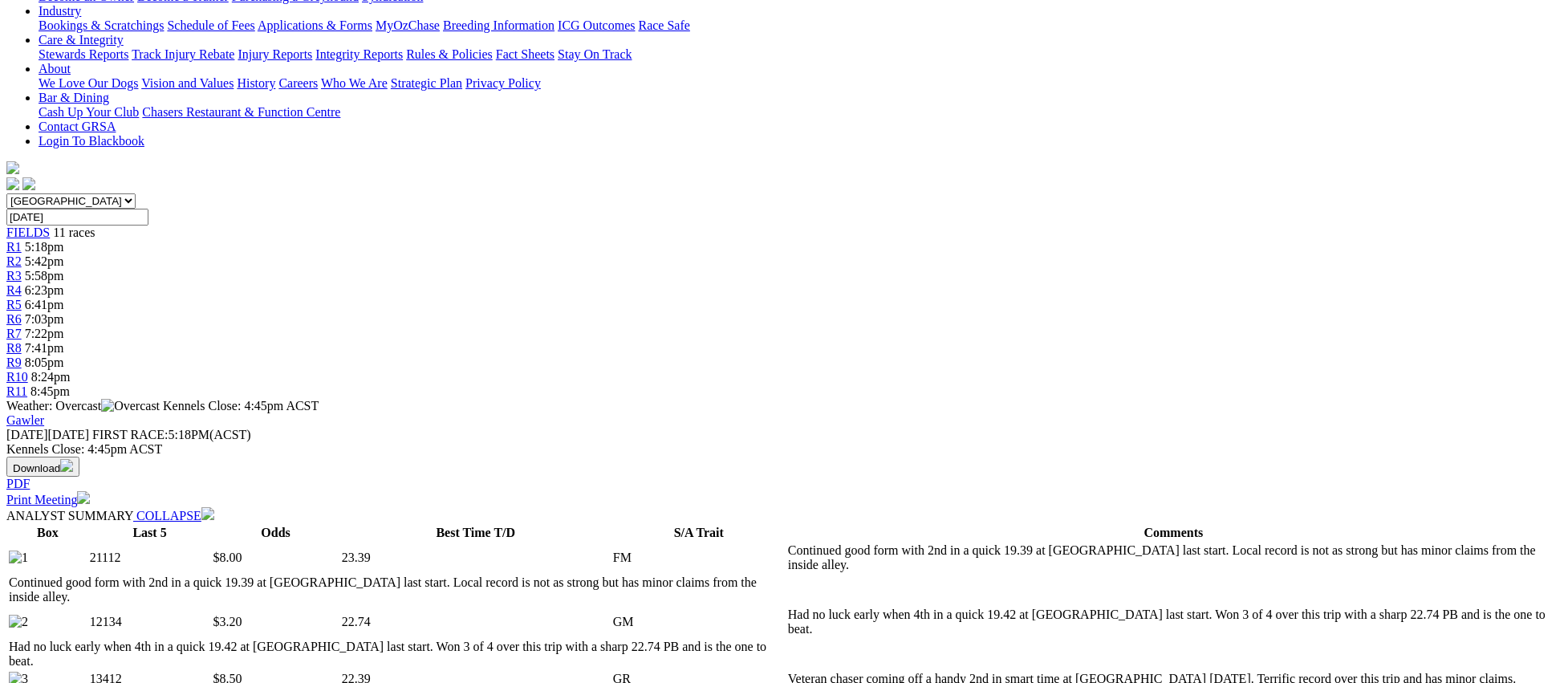
scroll to position [0, 0]
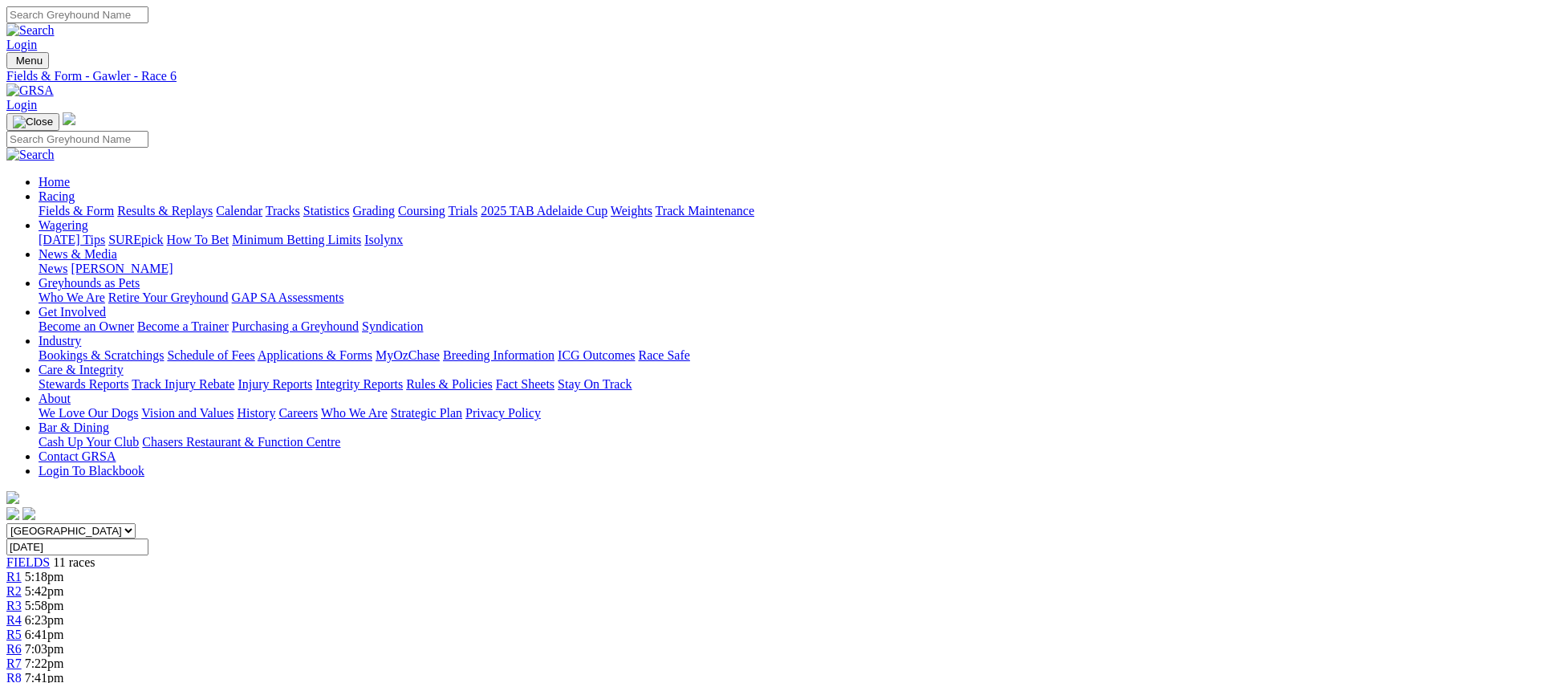
click at [913, 657] on div "R7 7:22pm" at bounding box center [784, 664] width 1555 height 15
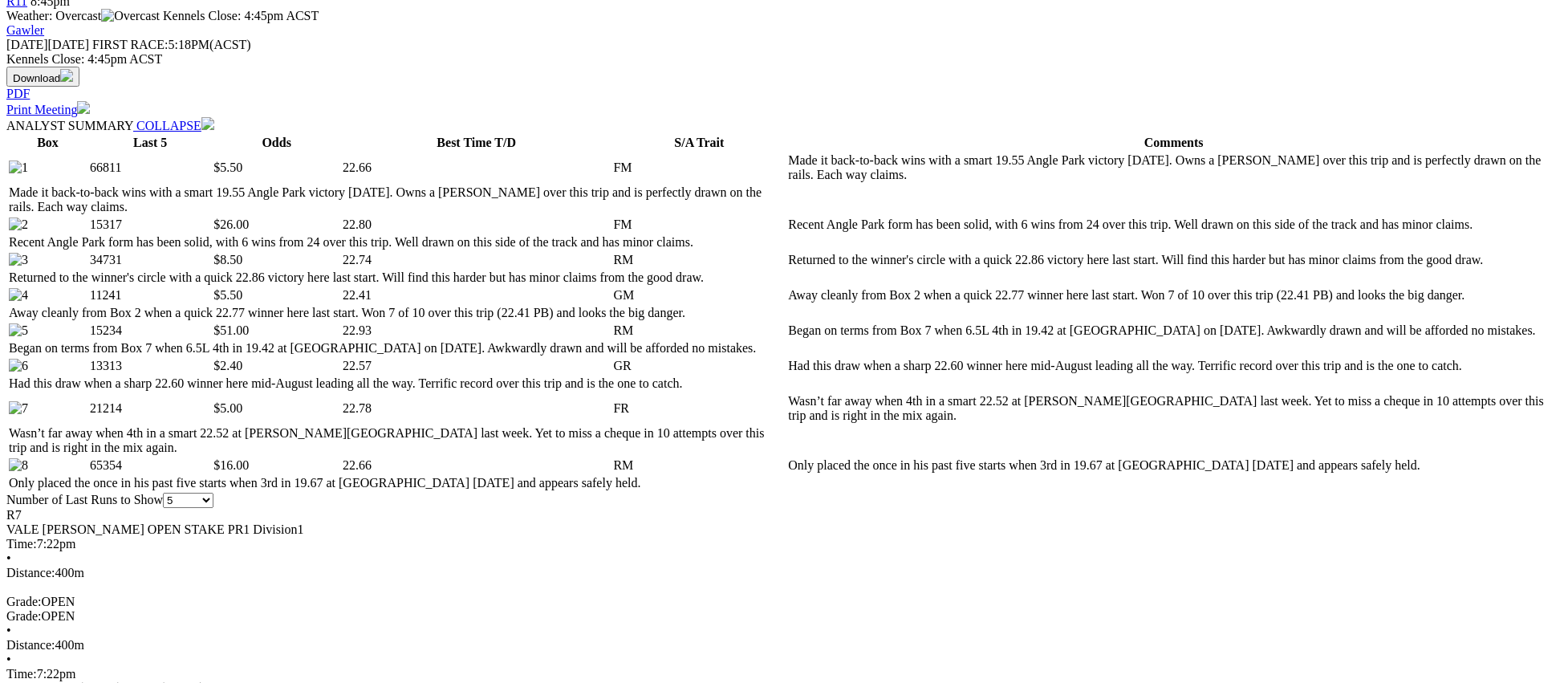
scroll to position [728, 0]
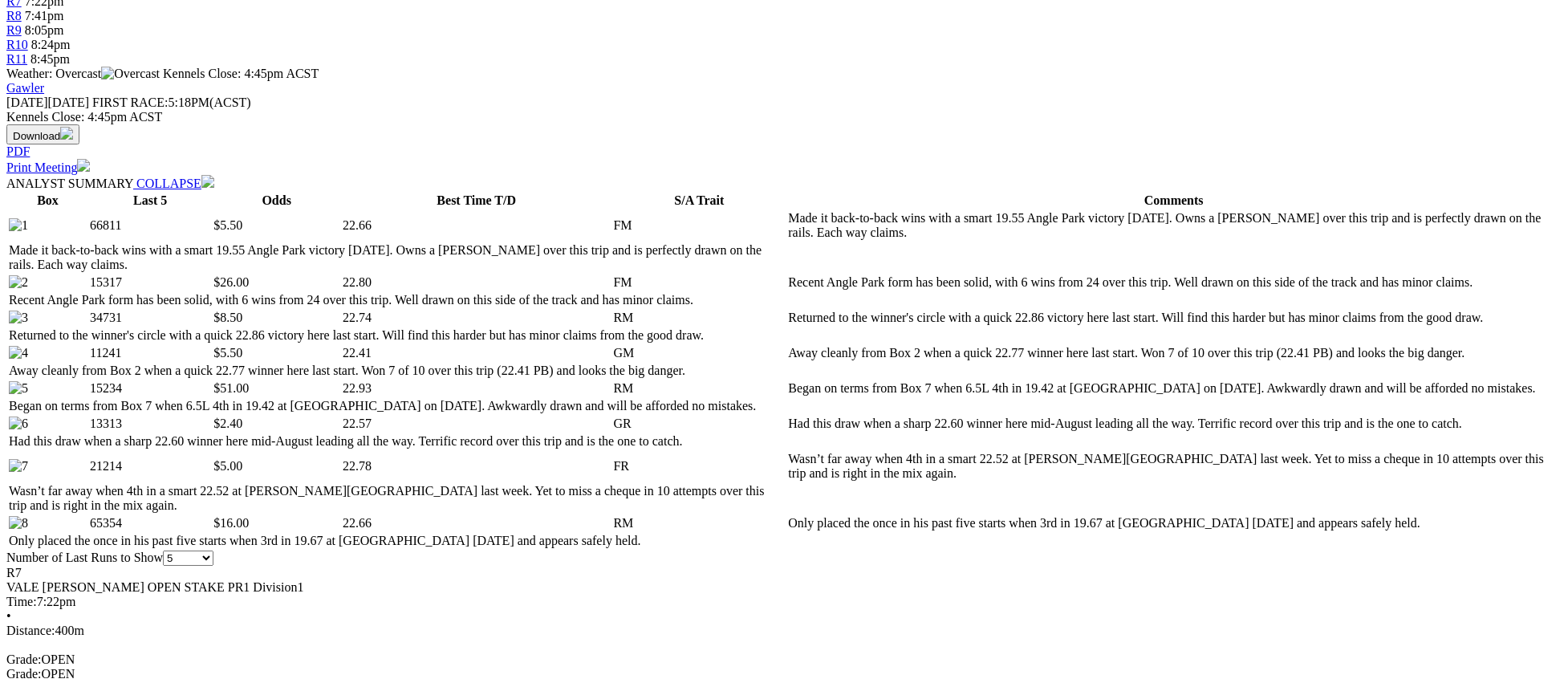
scroll to position [533, 0]
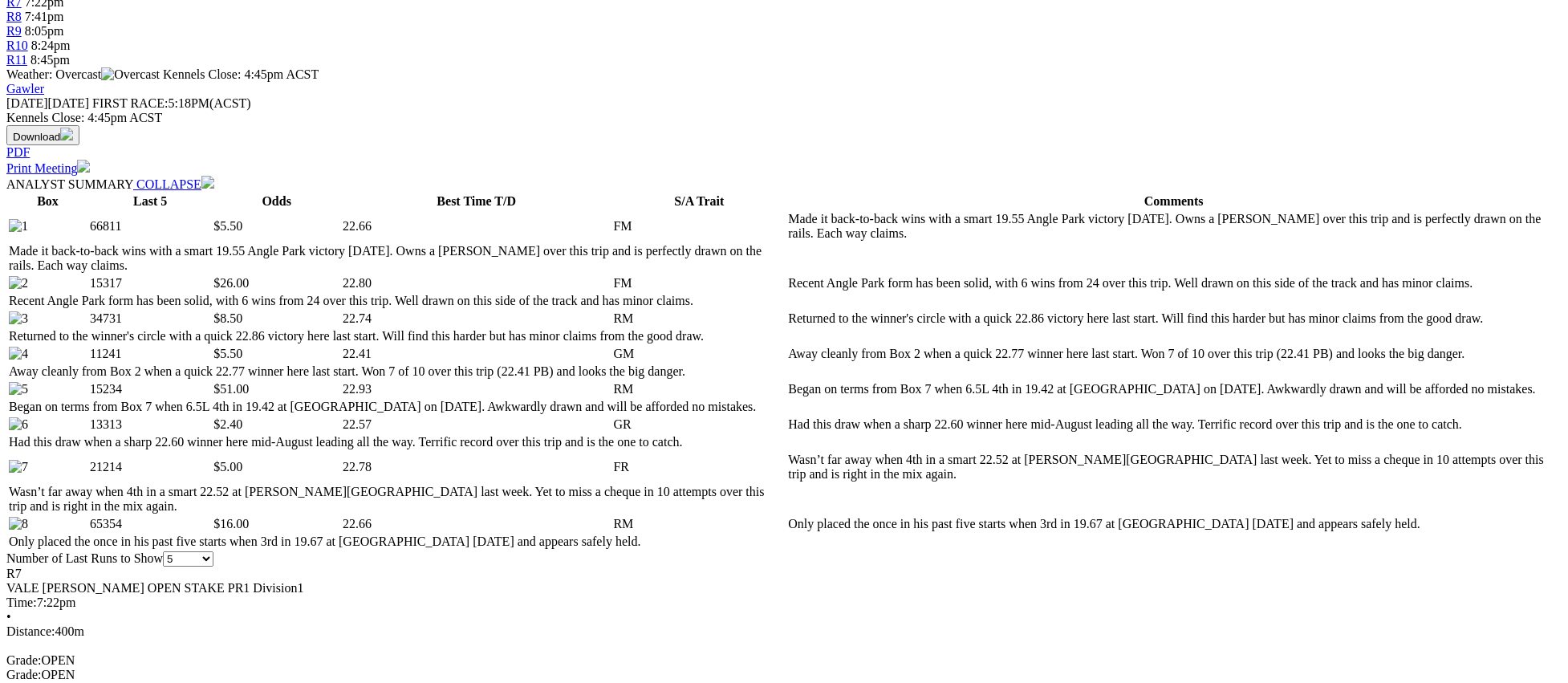
scroll to position [767, 0]
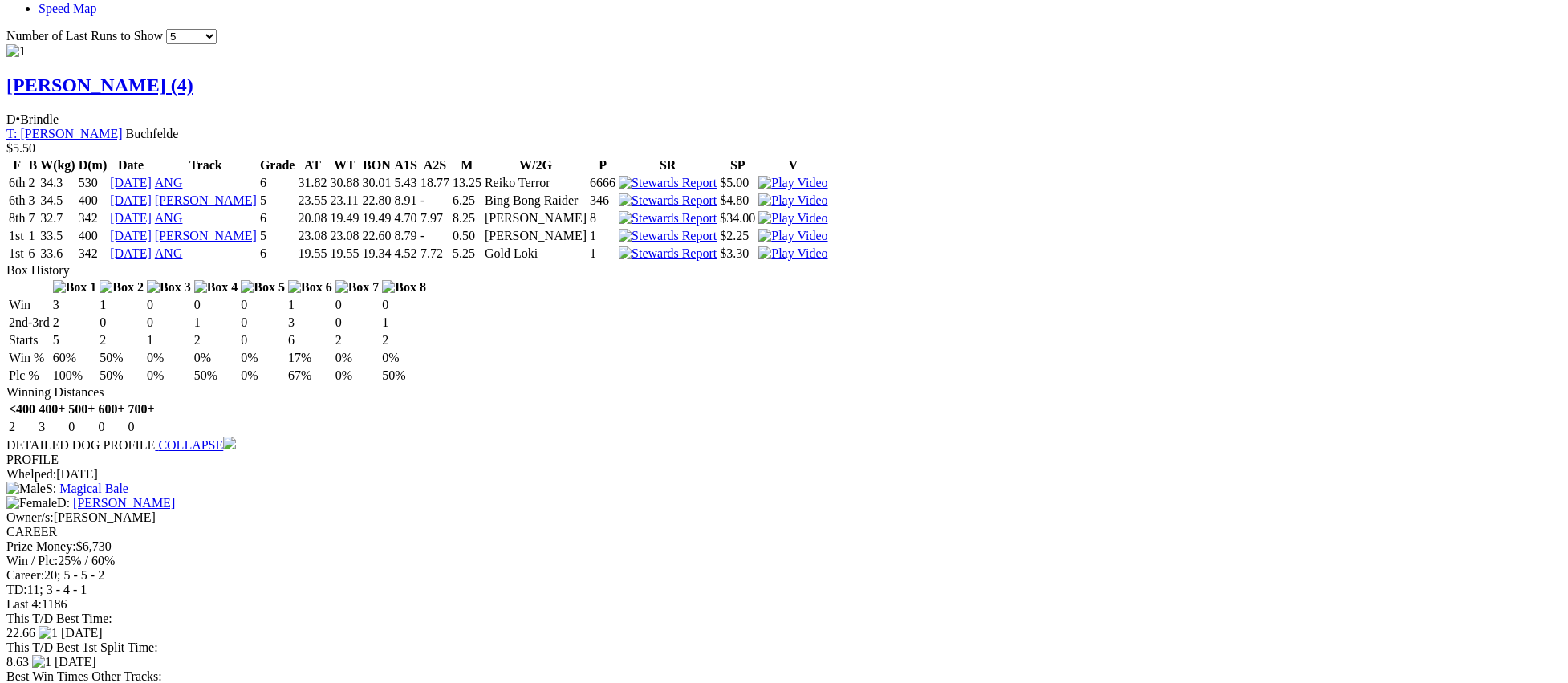
scroll to position [1589, 0]
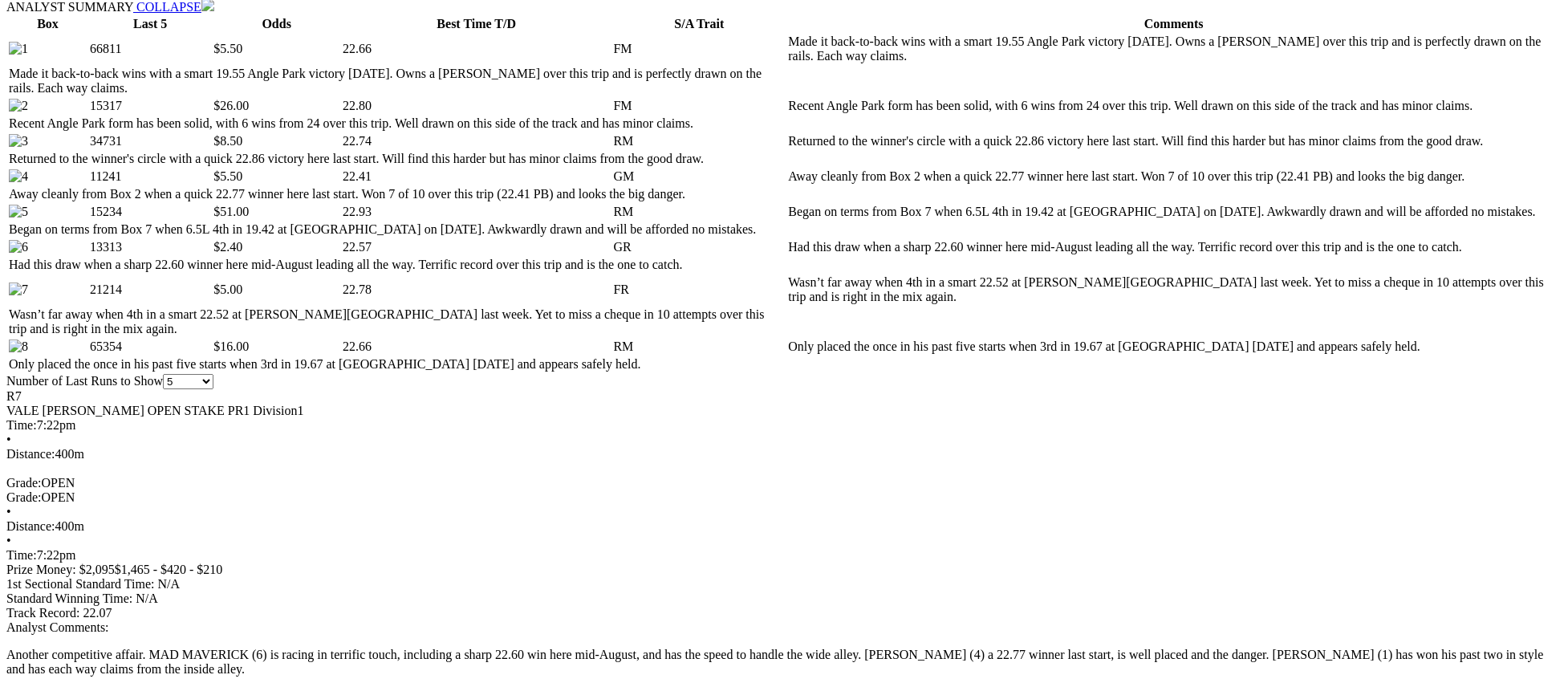
scroll to position [964, 0]
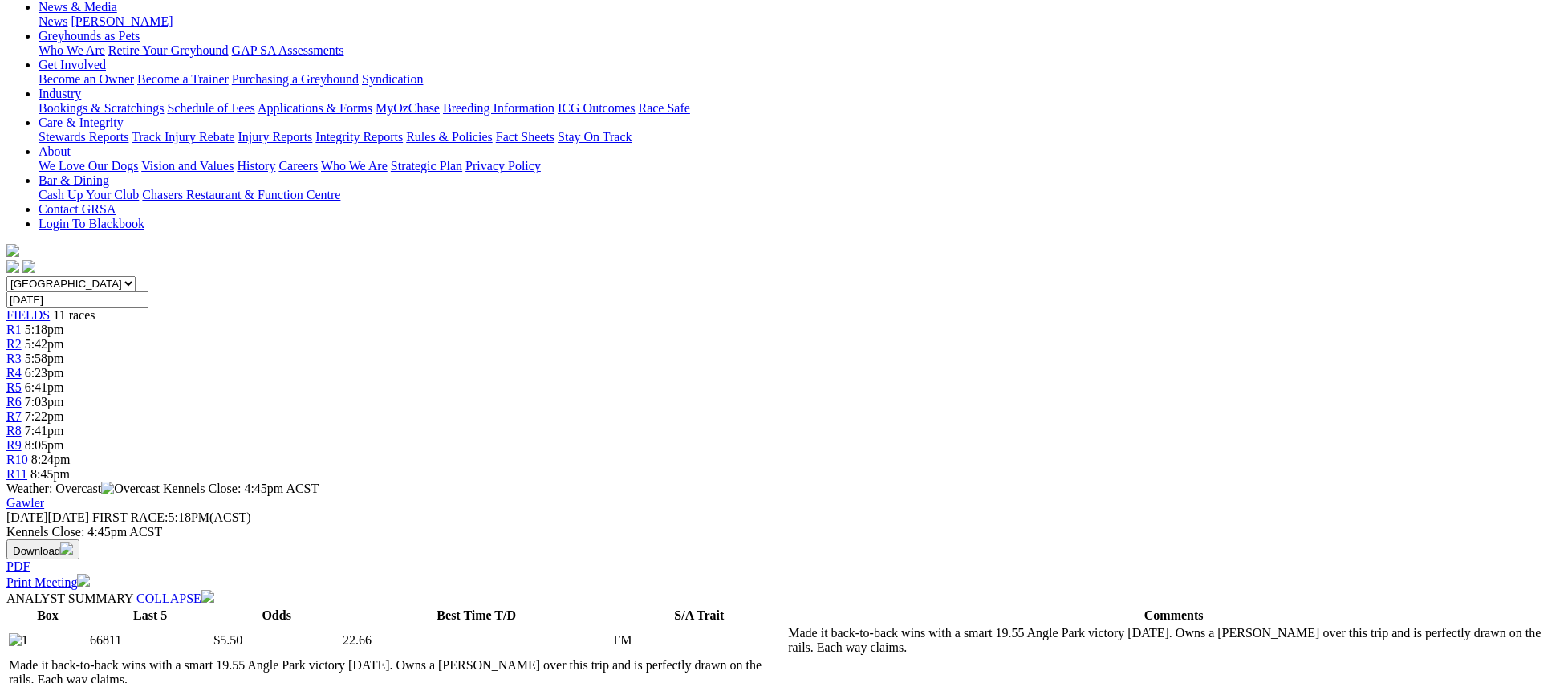
scroll to position [0, 0]
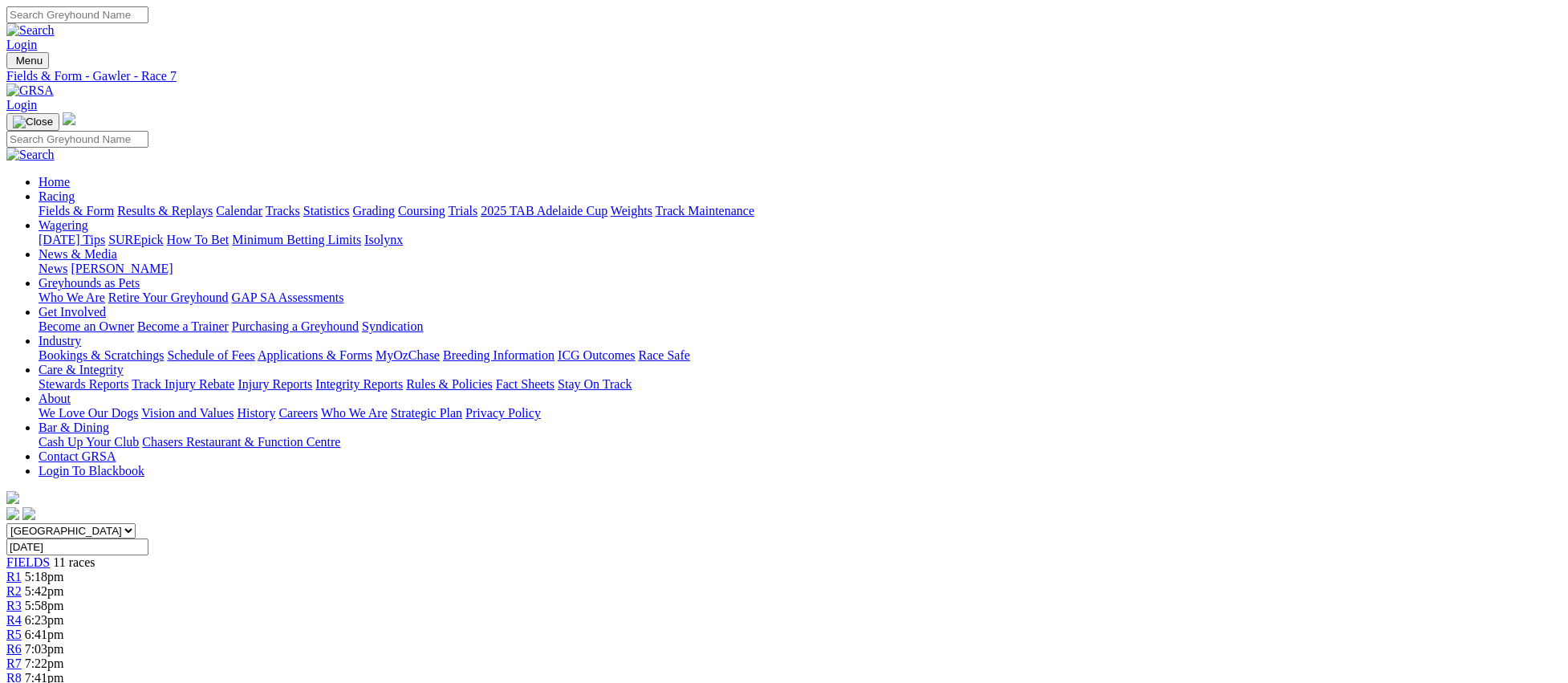
click at [22, 671] on span "R8" at bounding box center [14, 677] width 15 height 14
